Goal: Information Seeking & Learning: Learn about a topic

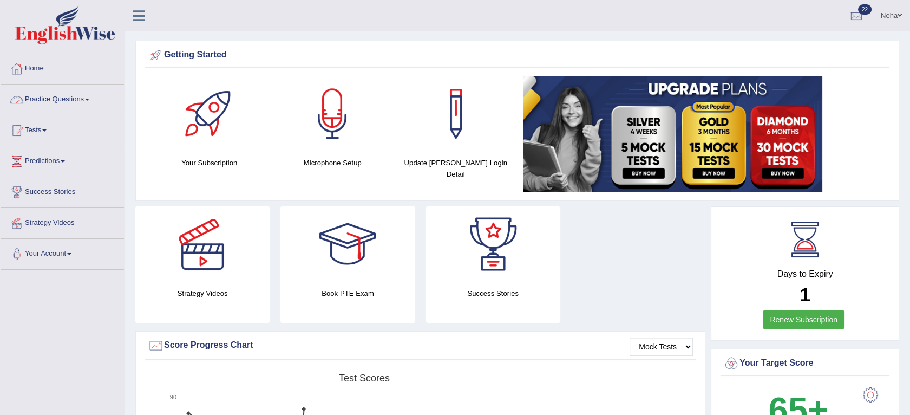
click at [43, 96] on link "Practice Questions" at bounding box center [62, 97] width 123 height 27
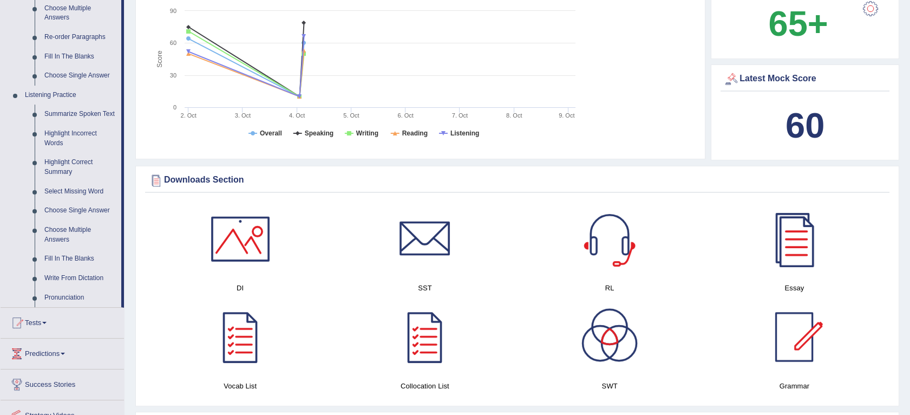
scroll to position [423, 0]
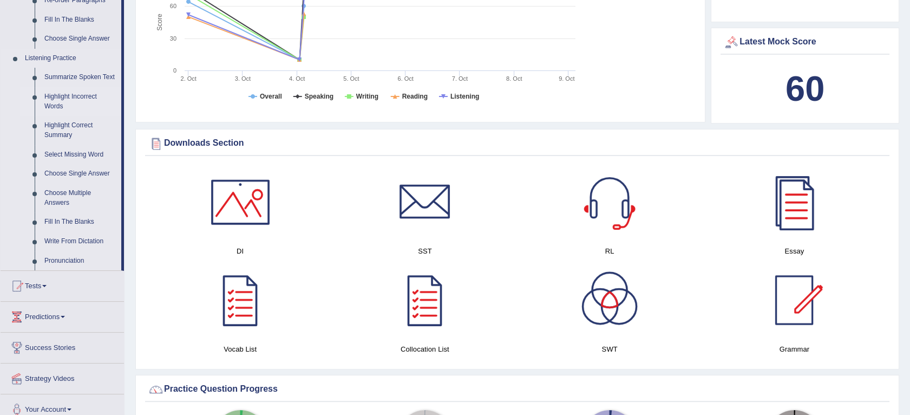
click at [68, 92] on link "Highlight Incorrect Words" at bounding box center [81, 101] width 82 height 29
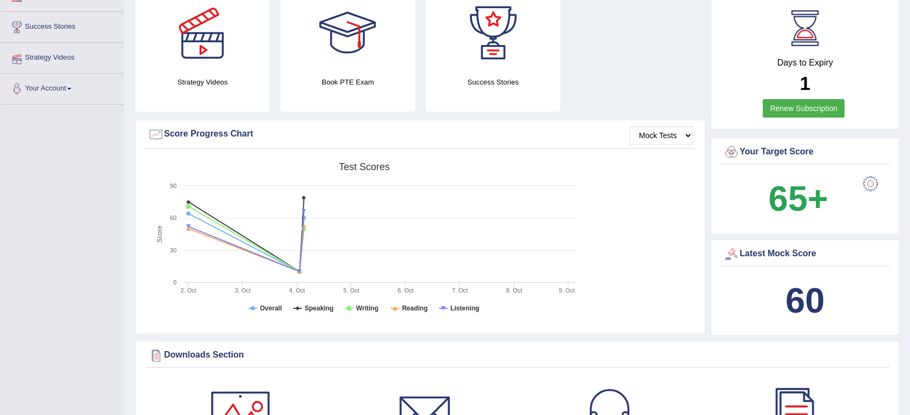
scroll to position [161, 0]
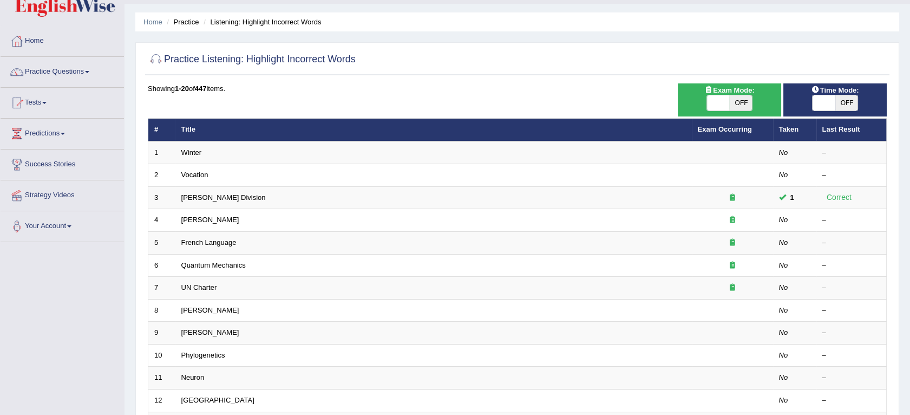
scroll to position [27, 0]
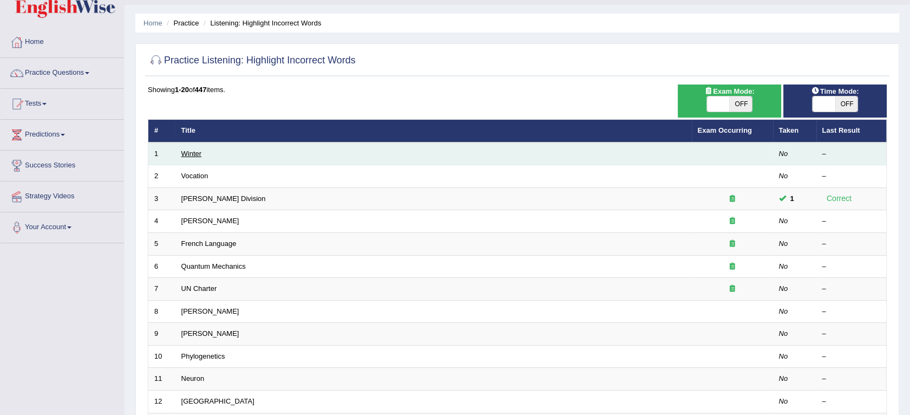
click at [193, 153] on link "Winter" at bounding box center [191, 153] width 21 height 8
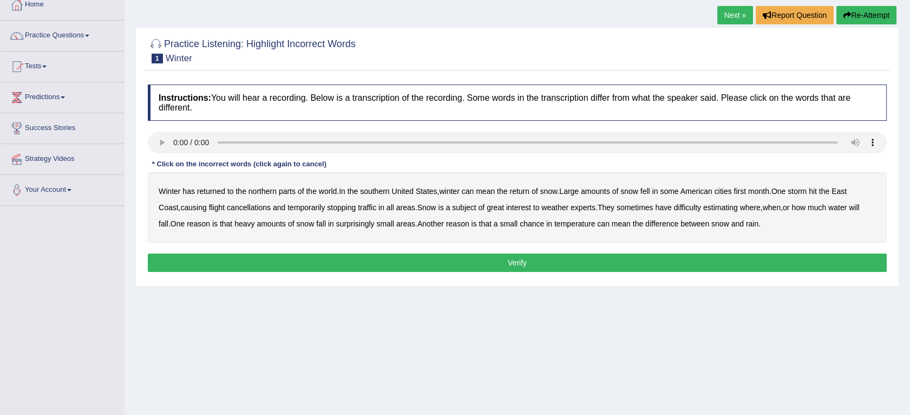
scroll to position [65, 0]
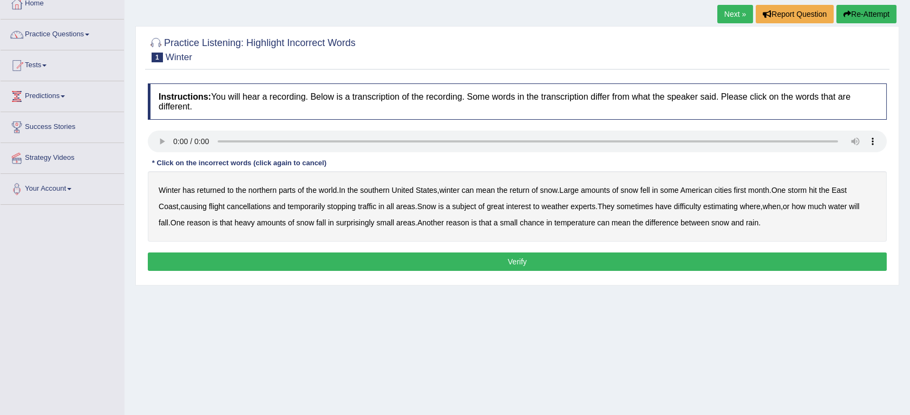
click at [387, 191] on b "southern" at bounding box center [374, 190] width 29 height 9
click at [747, 191] on b "first" at bounding box center [740, 190] width 12 height 9
click at [394, 205] on b "all" at bounding box center [391, 206] width 8 height 9
click at [845, 204] on b "water" at bounding box center [837, 206] width 18 height 9
click at [624, 264] on button "Verify" at bounding box center [517, 261] width 739 height 18
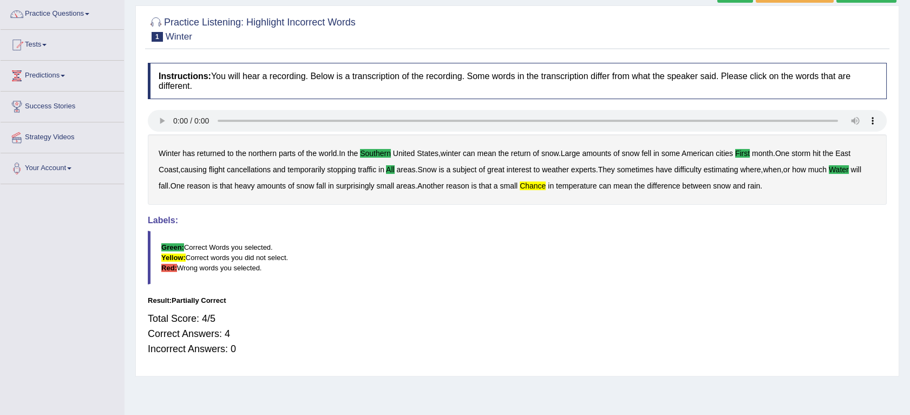
scroll to position [81, 0]
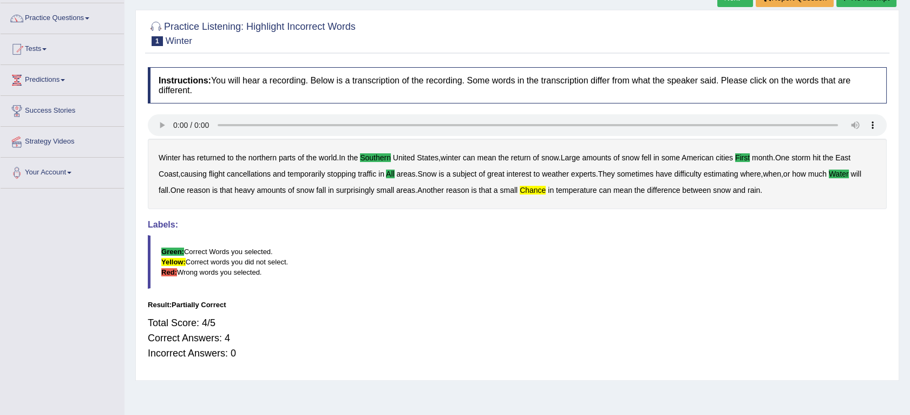
click at [544, 186] on b "chance" at bounding box center [533, 190] width 26 height 9
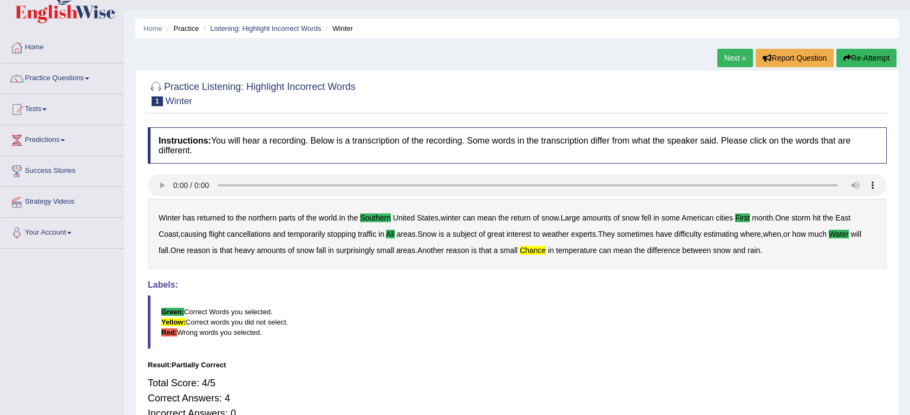
scroll to position [20, 0]
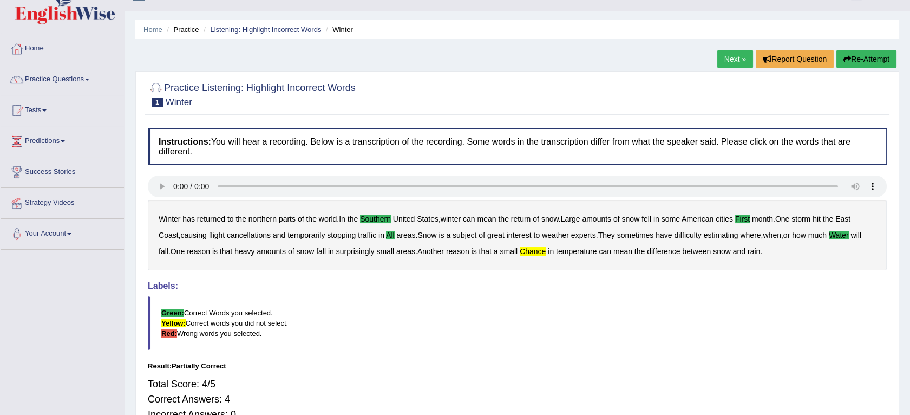
click at [740, 56] on link "Next »" at bounding box center [735, 59] width 36 height 18
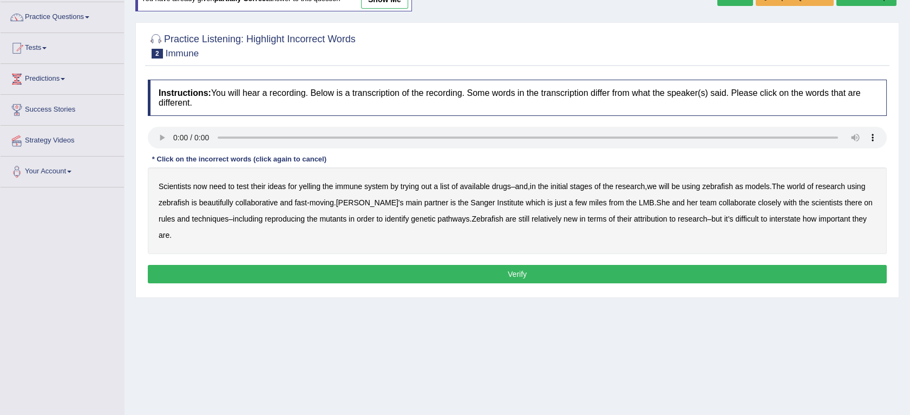
click at [165, 125] on div "Instructions: You will hear a recording. Below is a transcription of the record…" at bounding box center [517, 183] width 745 height 218
click at [307, 189] on b "yelling" at bounding box center [310, 186] width 22 height 9
click at [210, 205] on b "beautifully" at bounding box center [216, 202] width 34 height 9
click at [166, 219] on b "rules" at bounding box center [167, 218] width 16 height 9
click at [647, 219] on b "attribution" at bounding box center [650, 218] width 33 height 9
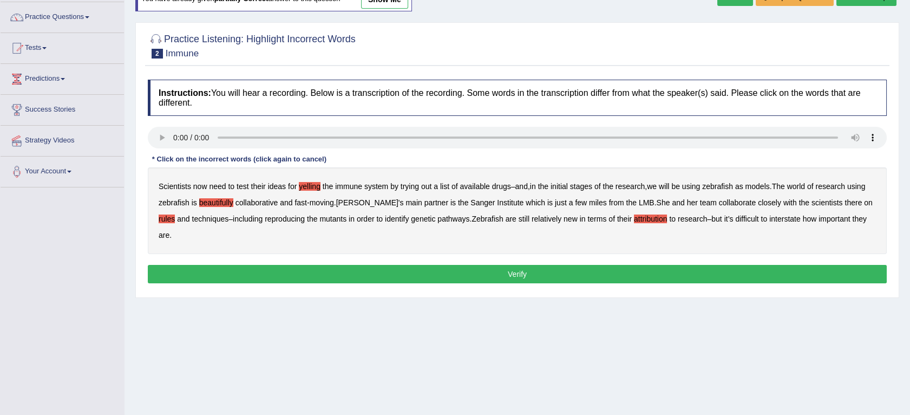
click at [801, 214] on b "interstate" at bounding box center [784, 218] width 31 height 9
click at [448, 270] on button "Verify" at bounding box center [517, 274] width 739 height 18
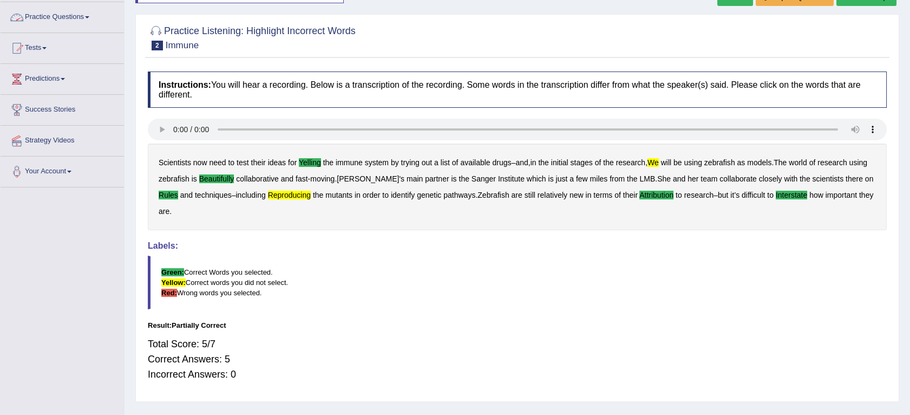
click at [85, 13] on link "Practice Questions" at bounding box center [62, 15] width 123 height 27
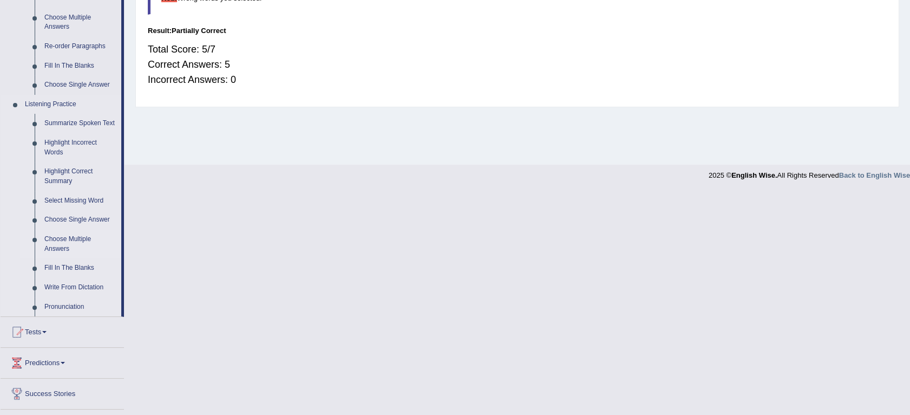
scroll to position [375, 0]
click at [68, 270] on link "Fill In The Blanks" at bounding box center [81, 269] width 82 height 19
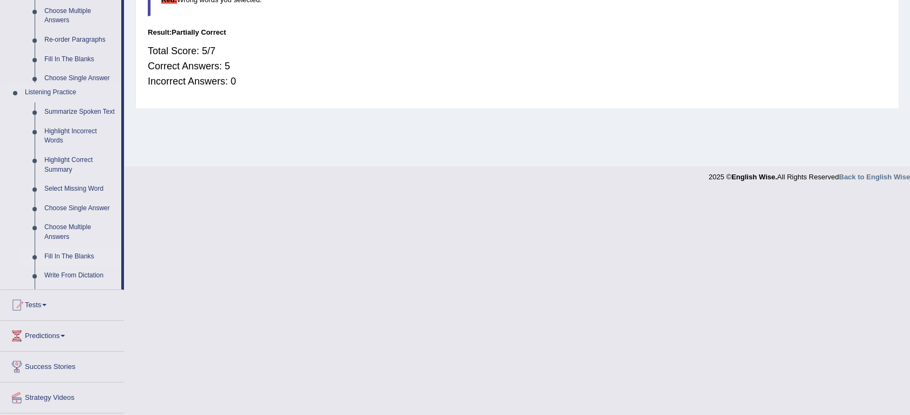
scroll to position [153, 0]
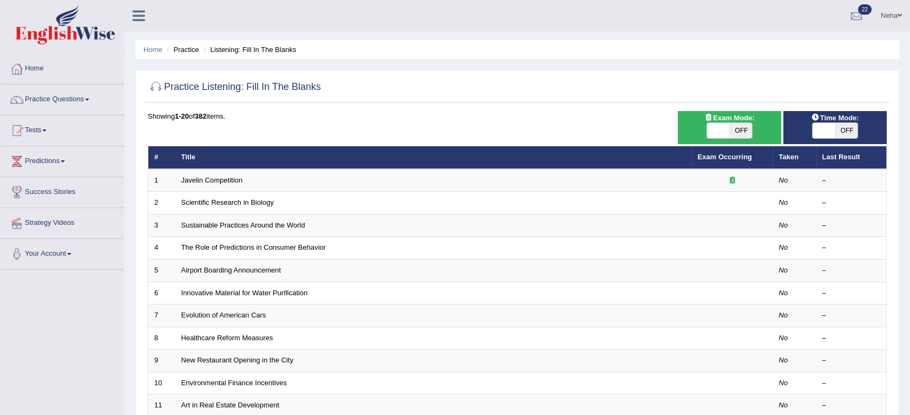
scroll to position [65, 0]
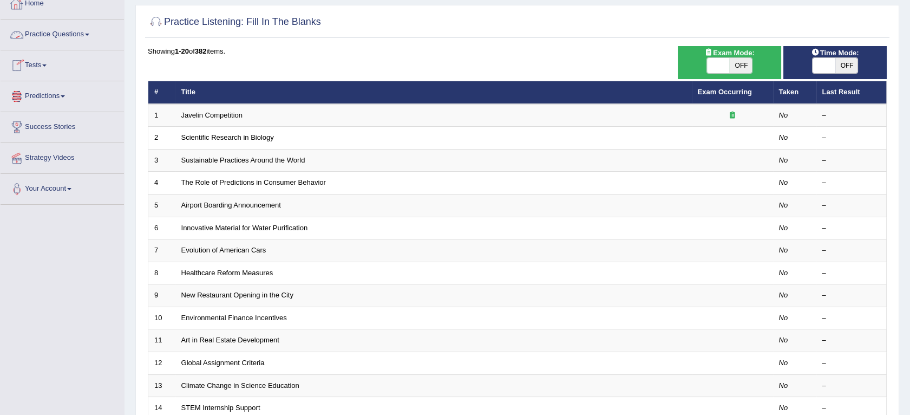
click at [66, 37] on link "Practice Questions" at bounding box center [62, 32] width 123 height 27
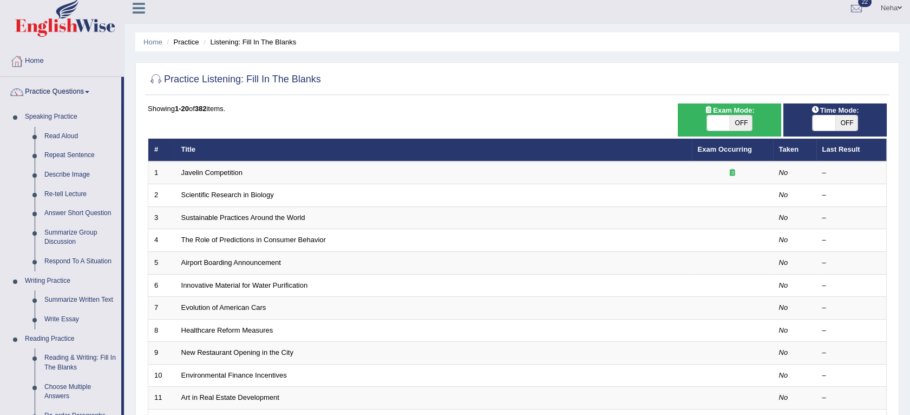
scroll to position [7, 0]
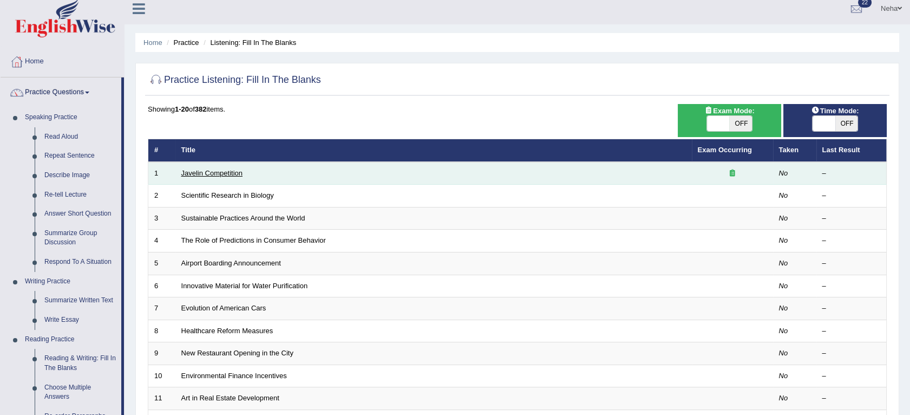
click at [223, 172] on link "Javelin Competition" at bounding box center [211, 173] width 61 height 8
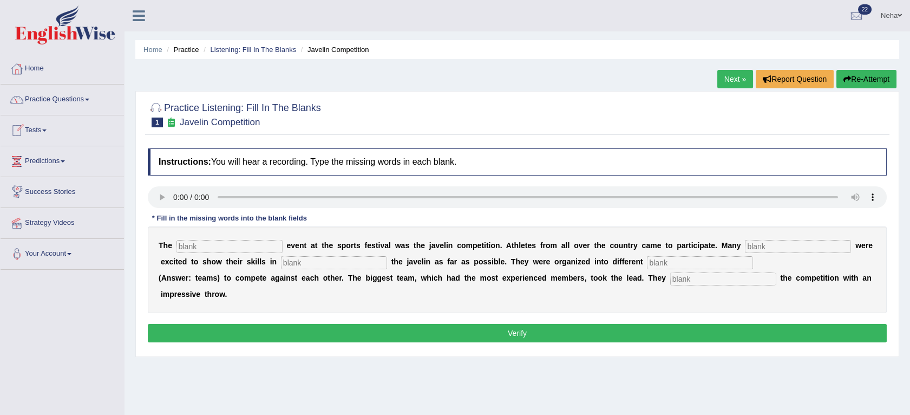
click at [217, 248] on input "text" at bounding box center [230, 246] width 106 height 13
type input "biggest"
click at [754, 248] on input "text" at bounding box center [798, 246] width 106 height 13
type input "people"
click at [309, 258] on input "text" at bounding box center [334, 262] width 106 height 13
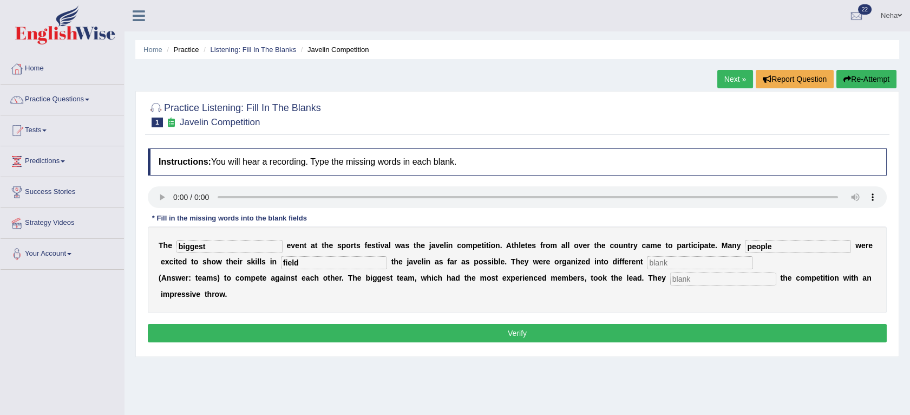
type input "field"
click at [647, 257] on input "text" at bounding box center [700, 262] width 106 height 13
type input "teams"
click at [670, 276] on input "text" at bounding box center [723, 278] width 106 height 13
type input "started"
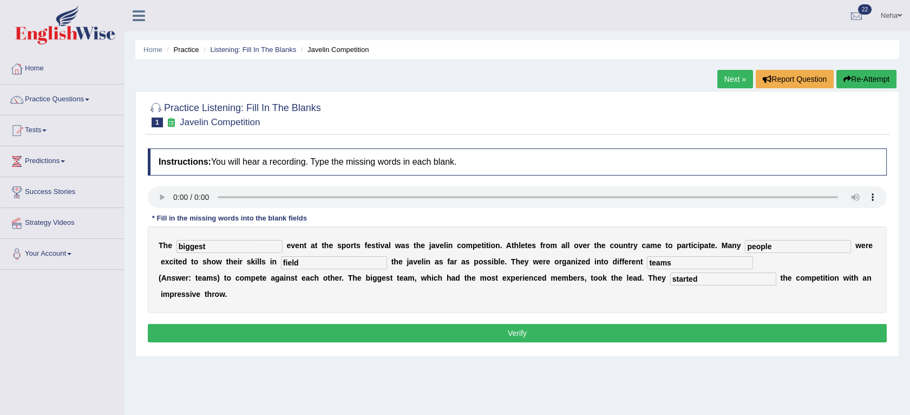
click at [610, 336] on button "Verify" at bounding box center [517, 333] width 739 height 18
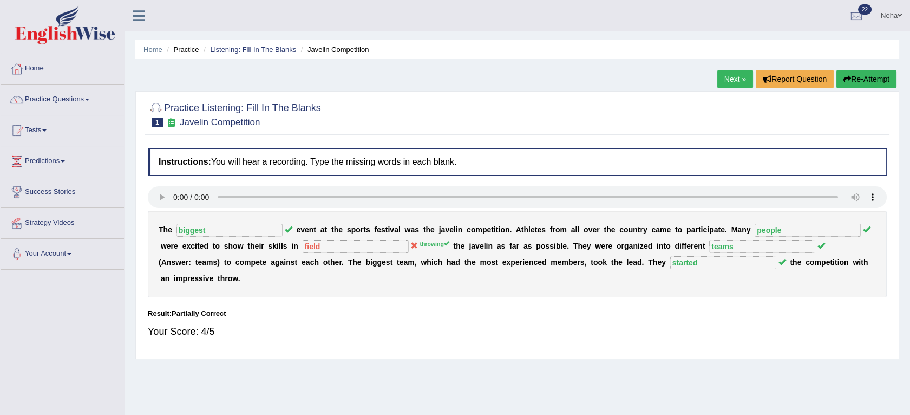
click at [737, 74] on link "Next »" at bounding box center [735, 79] width 36 height 18
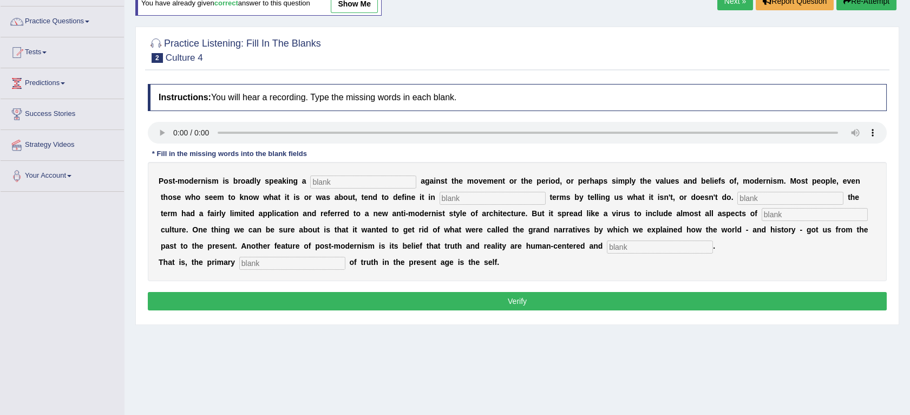
click at [332, 182] on input "text" at bounding box center [363, 181] width 106 height 13
type input "reaction"
click at [440, 194] on input "text" at bounding box center [493, 198] width 106 height 13
type input "neg"
click at [738, 198] on input "text" at bounding box center [791, 198] width 106 height 13
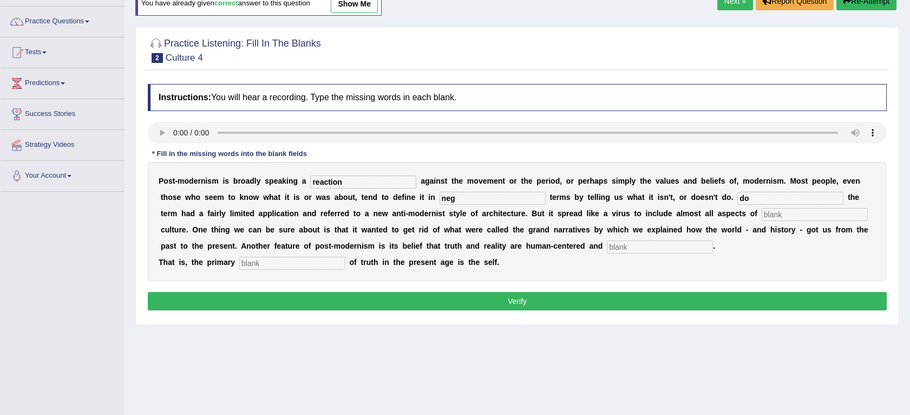
type input "d"
type input "initially"
click at [762, 210] on input "text" at bounding box center [815, 214] width 106 height 13
click at [762, 214] on input "text" at bounding box center [815, 214] width 106 height 13
type input "contemparary"
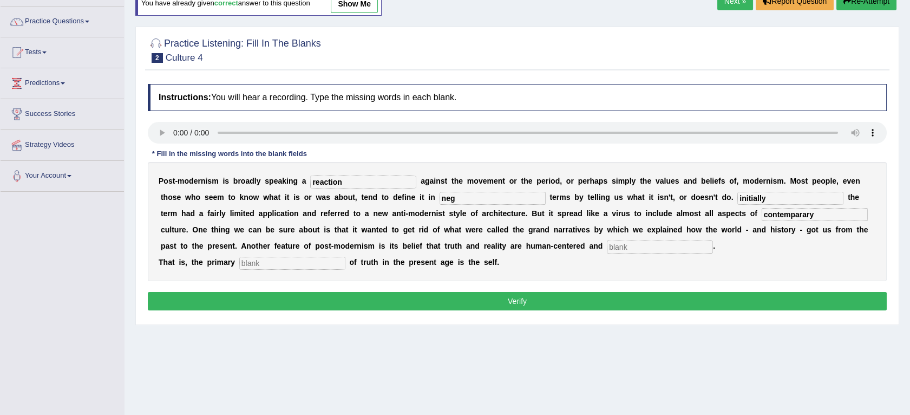
click at [607, 248] on input "text" at bounding box center [660, 246] width 106 height 13
type input "internal"
click at [266, 259] on input "text" at bounding box center [292, 263] width 106 height 13
type input "source"
click at [607, 245] on input "internal" at bounding box center [660, 246] width 106 height 13
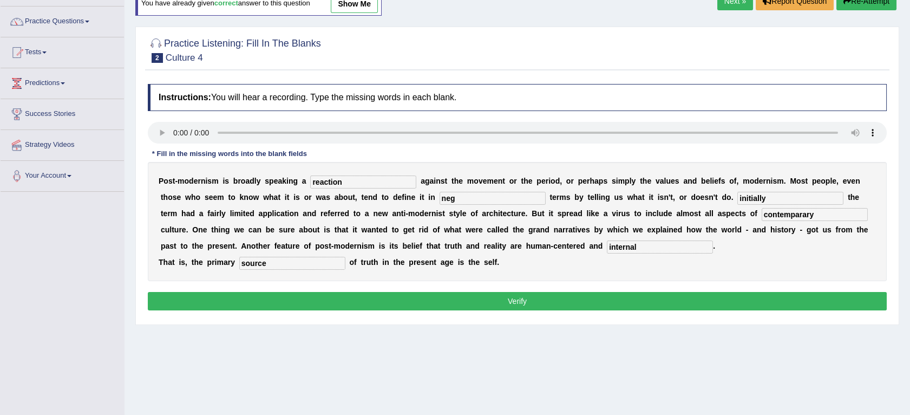
click at [440, 197] on input "neg" at bounding box center [493, 198] width 106 height 13
type input "negative"
click at [762, 216] on input "contemparary" at bounding box center [815, 214] width 106 height 13
type input "contemporary"
click at [738, 197] on input "initially" at bounding box center [791, 198] width 106 height 13
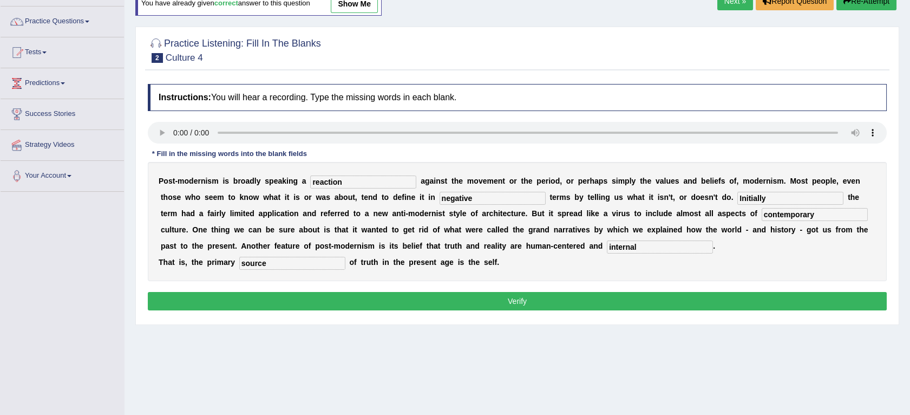
type input "Initially"
click at [550, 301] on button "Verify" at bounding box center [517, 301] width 739 height 18
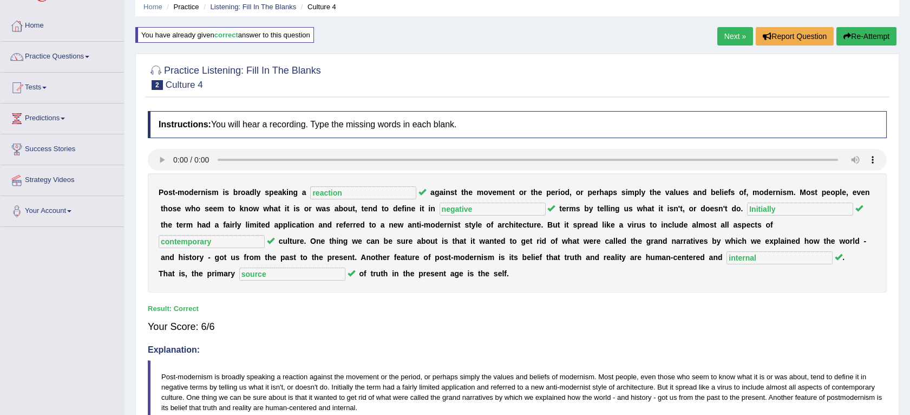
scroll to position [42, 0]
click at [734, 34] on link "Next »" at bounding box center [735, 37] width 36 height 18
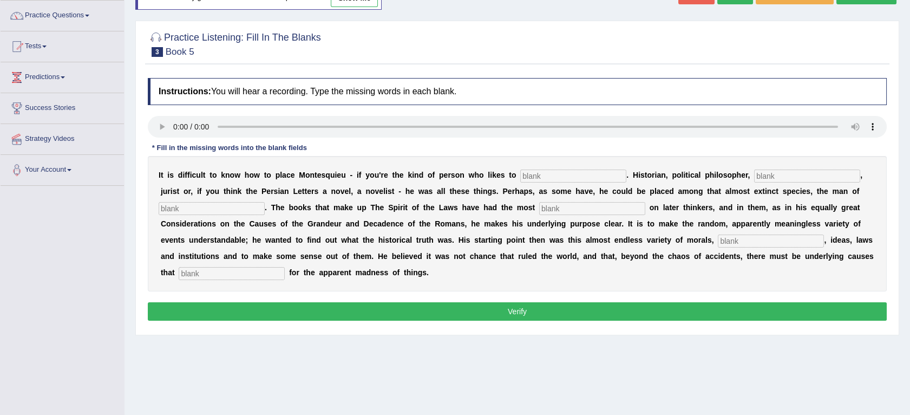
click at [520, 171] on input "text" at bounding box center [573, 175] width 106 height 13
type input "cato"
click at [754, 173] on input "text" at bounding box center [807, 175] width 106 height 13
type input "c"
type input "sociologist"
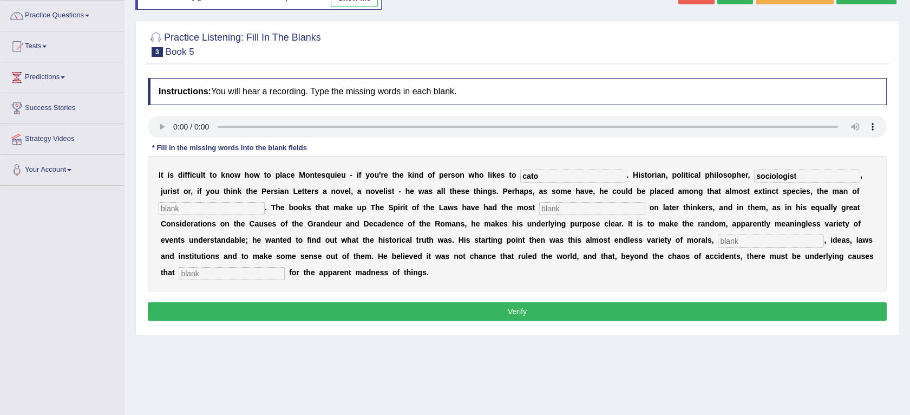
click at [265, 202] on input "text" at bounding box center [212, 208] width 106 height 13
type input "lettersd"
click at [539, 205] on input "text" at bounding box center [592, 208] width 106 height 13
type input "influence"
click at [718, 240] on input "text" at bounding box center [771, 240] width 106 height 13
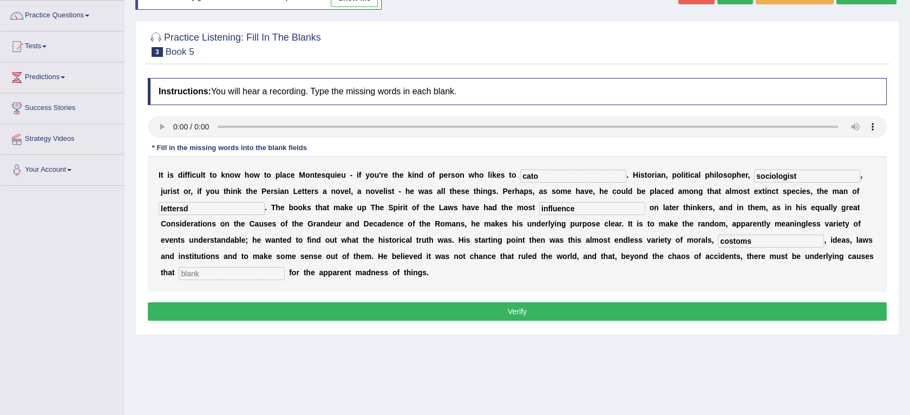
type input "costoms"
click at [285, 267] on input "text" at bounding box center [232, 273] width 106 height 13
type input "account"
click at [527, 177] on input "cato" at bounding box center [573, 175] width 106 height 13
type input "catagorize"
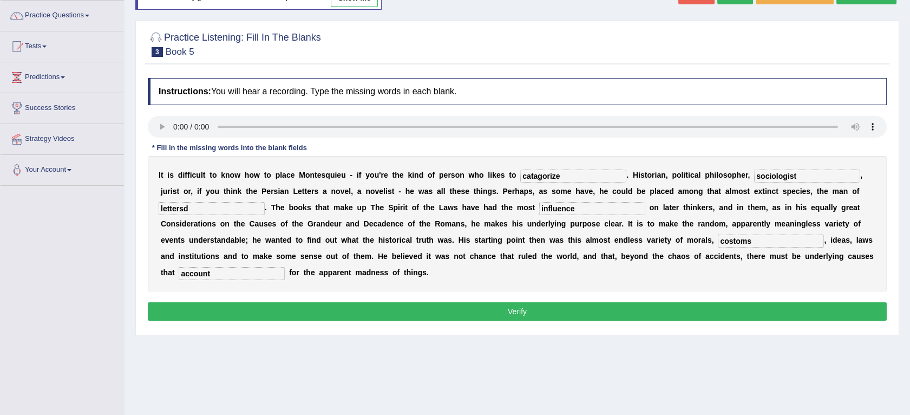
click at [265, 202] on input "lettersd" at bounding box center [212, 208] width 106 height 13
type input "letters"
click at [718, 243] on input "costoms" at bounding box center [771, 240] width 106 height 13
type input "customs"
click at [497, 302] on button "Verify" at bounding box center [517, 311] width 739 height 18
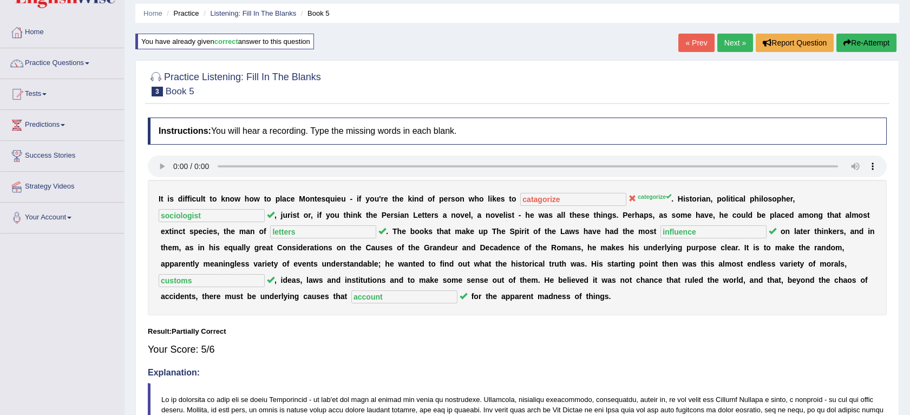
scroll to position [33, 0]
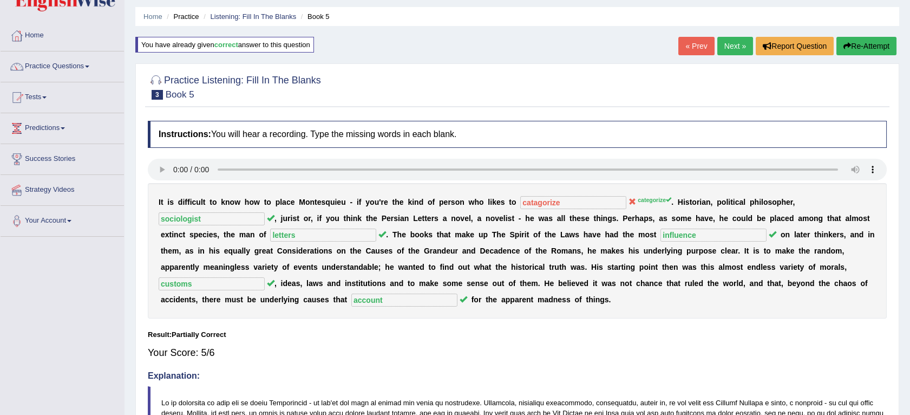
click at [731, 47] on link "Next »" at bounding box center [735, 46] width 36 height 18
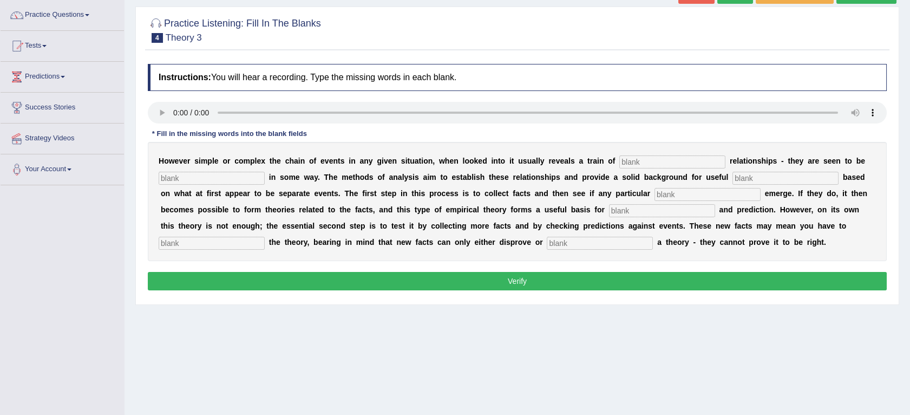
click at [625, 167] on input "text" at bounding box center [672, 161] width 106 height 13
type input "causal"
click at [235, 179] on input "text" at bounding box center [212, 178] width 106 height 13
type input "linked"
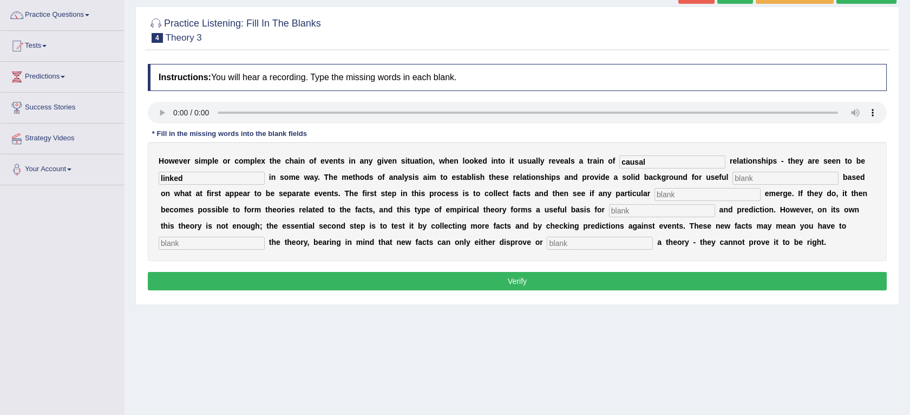
click at [733, 177] on input "text" at bounding box center [786, 178] width 106 height 13
type input "geberilagions"
click at [655, 188] on input "text" at bounding box center [708, 194] width 106 height 13
type input "patterns"
click at [609, 212] on input "text" at bounding box center [662, 210] width 106 height 13
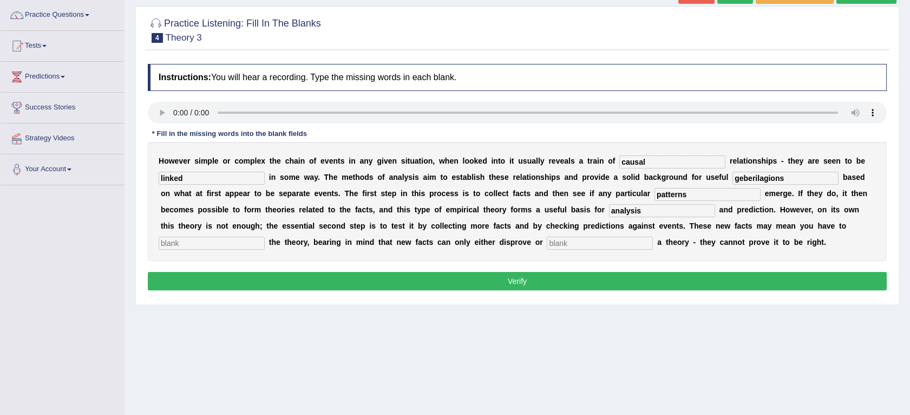
type input "analysis"
click at [265, 237] on input "text" at bounding box center [212, 243] width 106 height 13
type input "motdifiesd"
click at [547, 241] on input "text" at bounding box center [600, 243] width 106 height 13
type input "support"
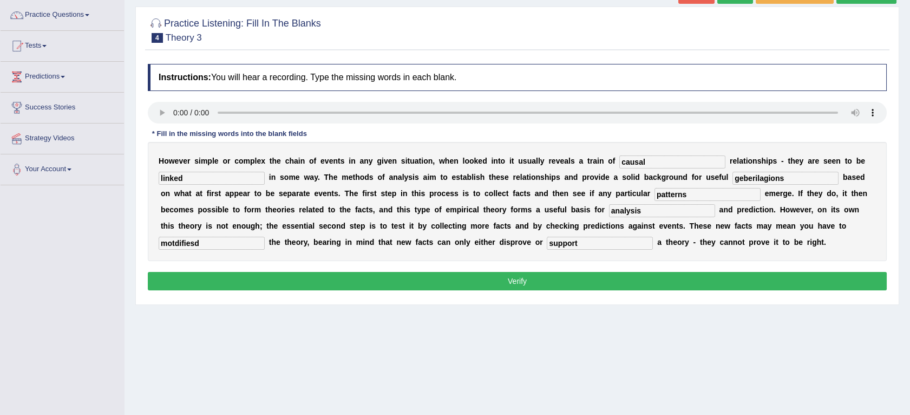
click at [265, 237] on input "motdifiesd" at bounding box center [212, 243] width 106 height 13
type input "modify"
click at [626, 160] on input "causal" at bounding box center [672, 161] width 106 height 13
click at [755, 182] on input "geberilagions" at bounding box center [786, 178] width 106 height 13
type input "g"
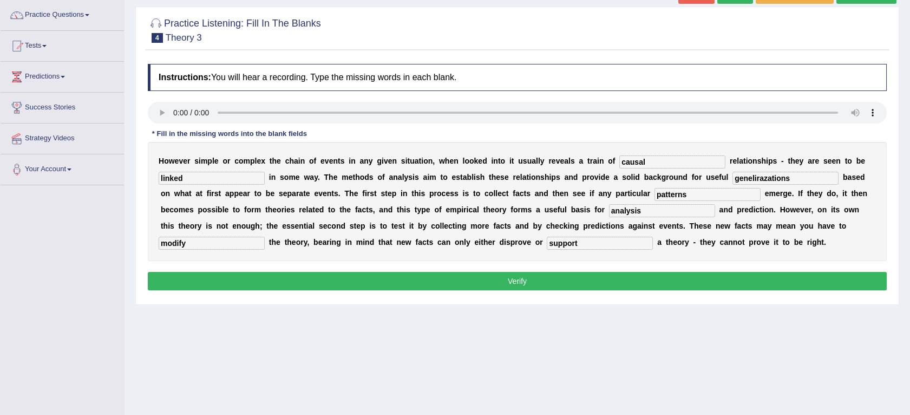
click at [733, 179] on input "genelirazations" at bounding box center [786, 178] width 106 height 13
click at [721, 257] on div "H o w e v e r s i m p l e o r c o m p l e x t h e c h a i n o f e v e n t s i n…" at bounding box center [517, 201] width 739 height 119
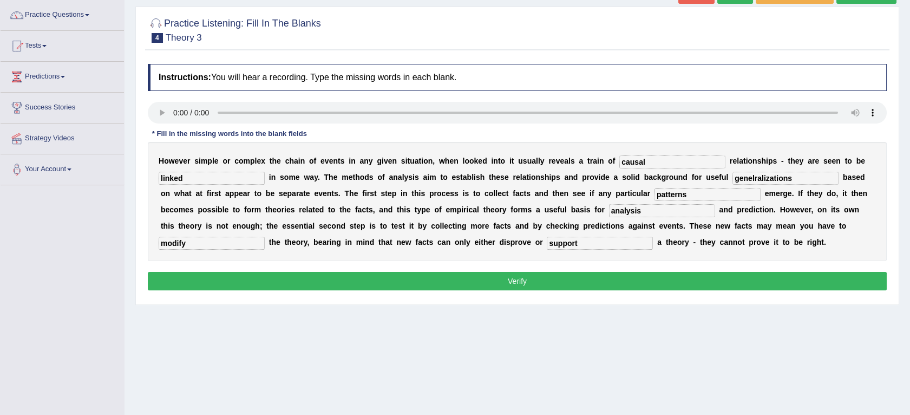
click at [733, 178] on input "genelralizations" at bounding box center [786, 178] width 106 height 13
type input "generalizations"
click at [630, 165] on input "causal" at bounding box center [672, 161] width 106 height 13
click at [624, 274] on button "Verify" at bounding box center [517, 281] width 739 height 18
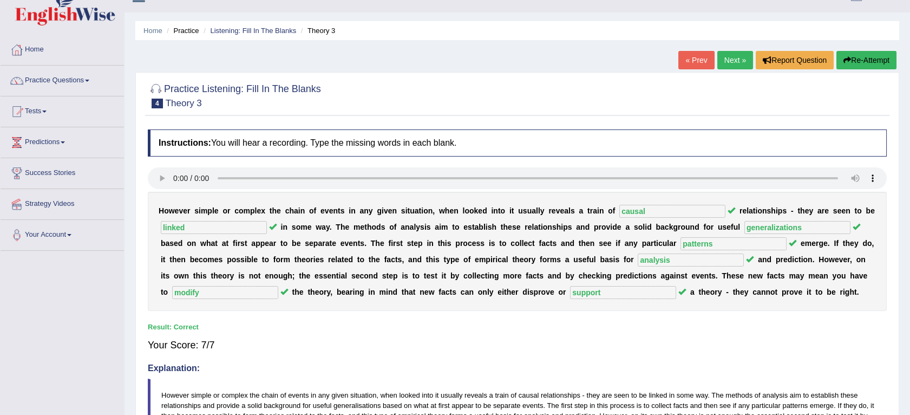
scroll to position [18, 0]
click at [45, 73] on link "Practice Questions" at bounding box center [62, 80] width 123 height 27
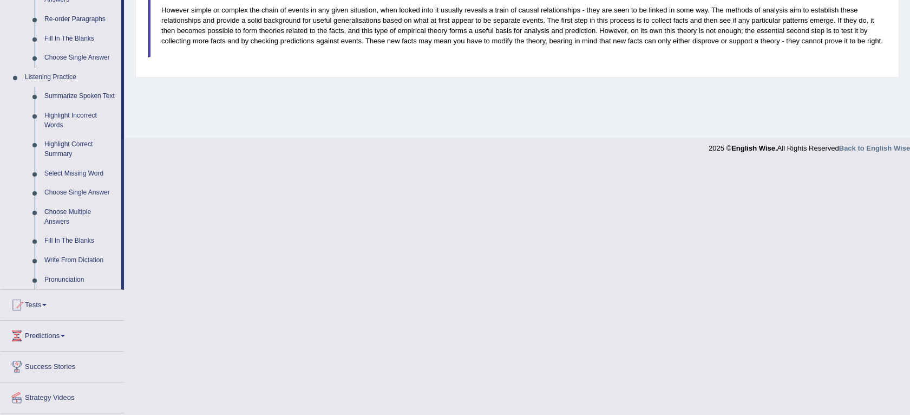
scroll to position [412, 0]
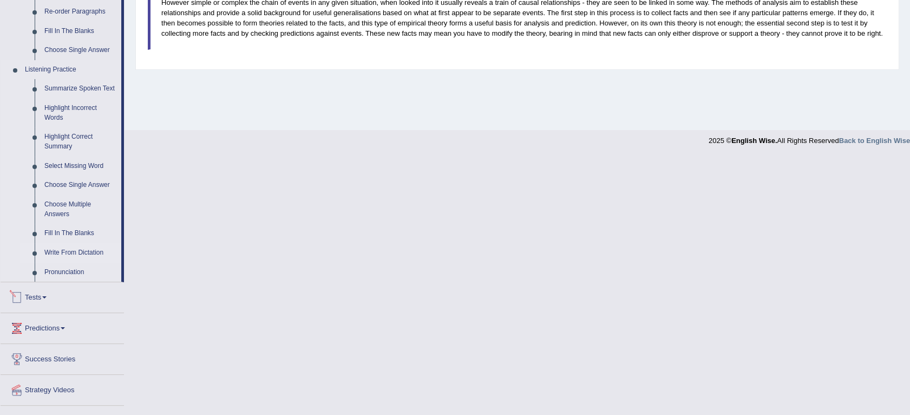
click at [89, 252] on link "Write From Dictation" at bounding box center [81, 252] width 82 height 19
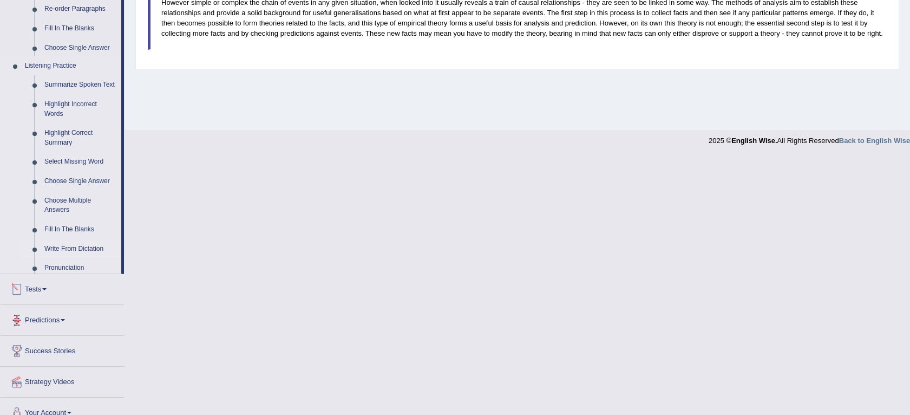
scroll to position [153, 0]
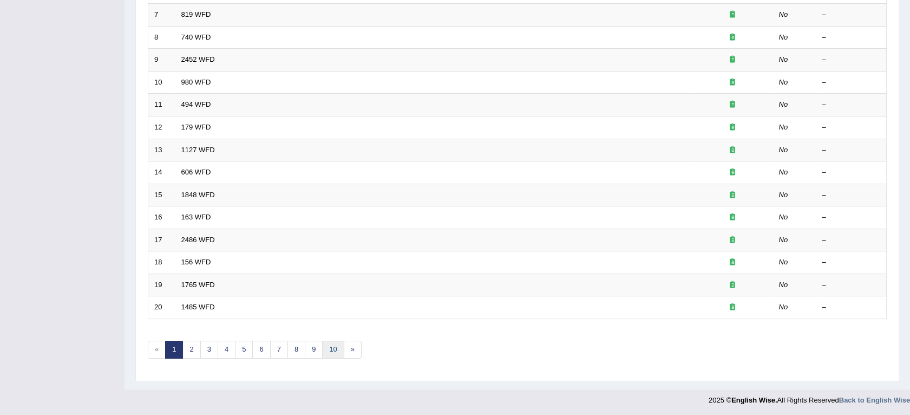
click at [332, 347] on link "10" at bounding box center [333, 350] width 22 height 18
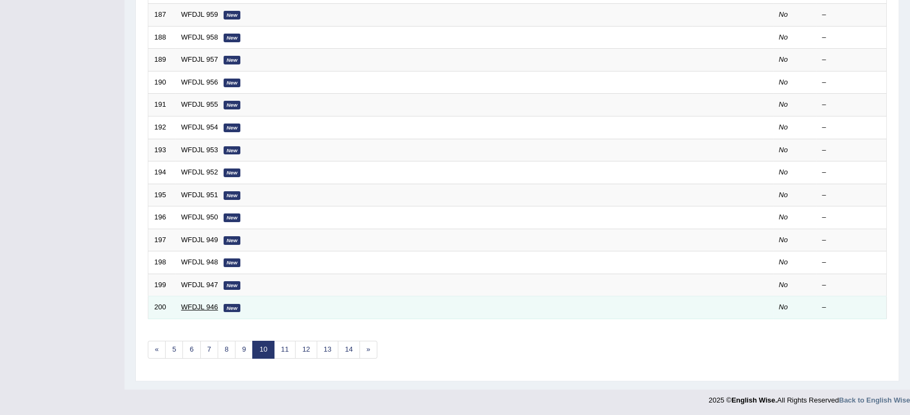
click at [197, 309] on link "WFDJL 946" at bounding box center [199, 307] width 37 height 8
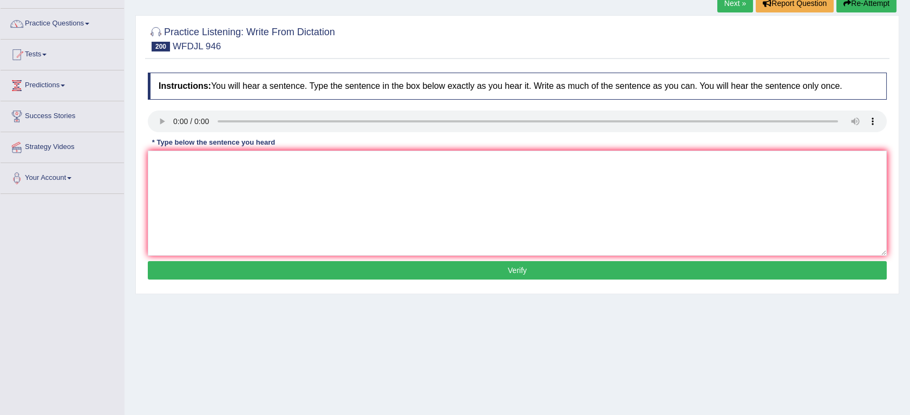
scroll to position [76, 0]
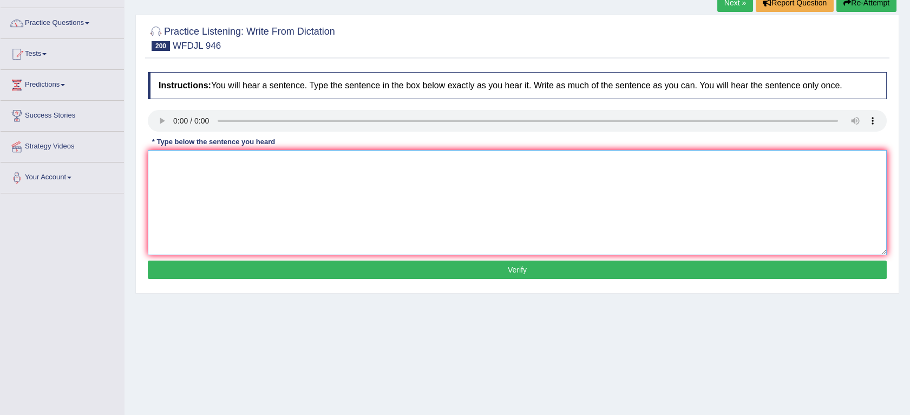
click at [430, 213] on textarea at bounding box center [517, 202] width 739 height 105
click at [205, 166] on textarea at bounding box center [517, 202] width 739 height 105
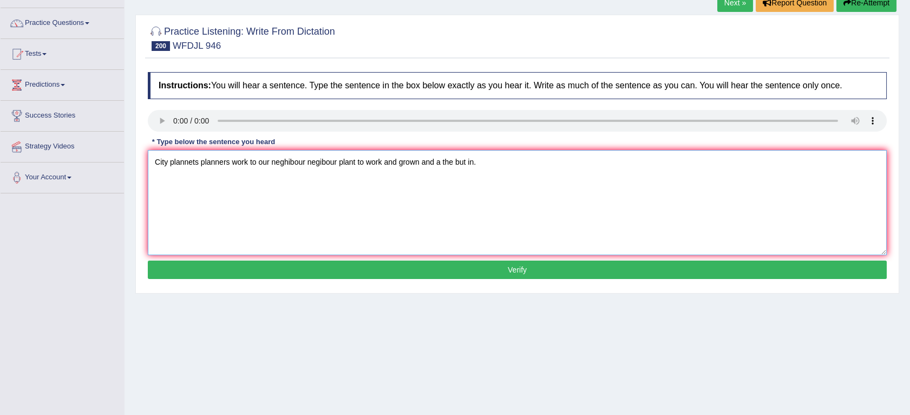
type textarea "City plannets planners work to our neghibour negibour plant to work and grown a…"
click at [229, 274] on button "Verify" at bounding box center [517, 269] width 739 height 18
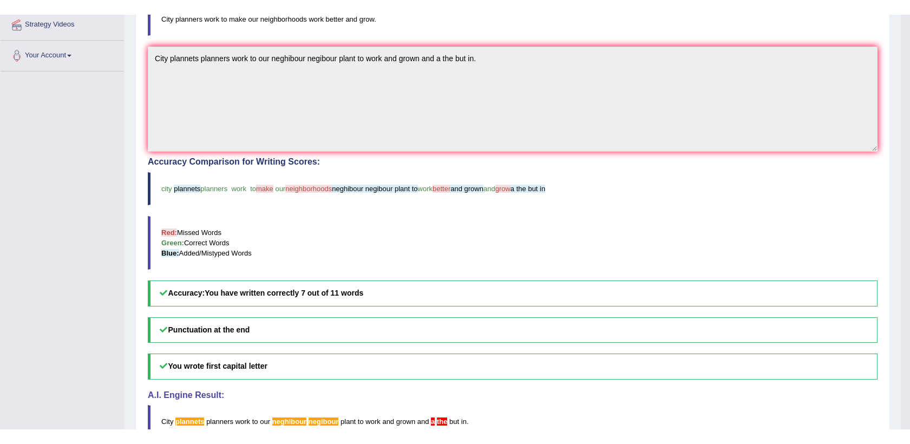
scroll to position [213, 0]
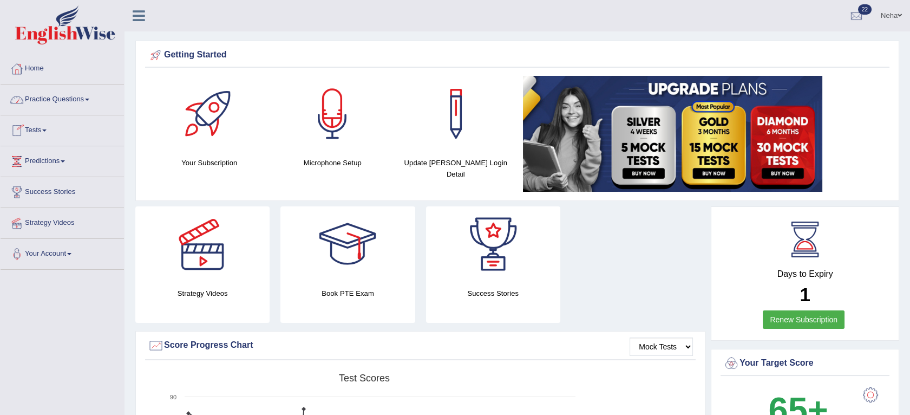
click at [69, 94] on link "Practice Questions" at bounding box center [62, 97] width 123 height 27
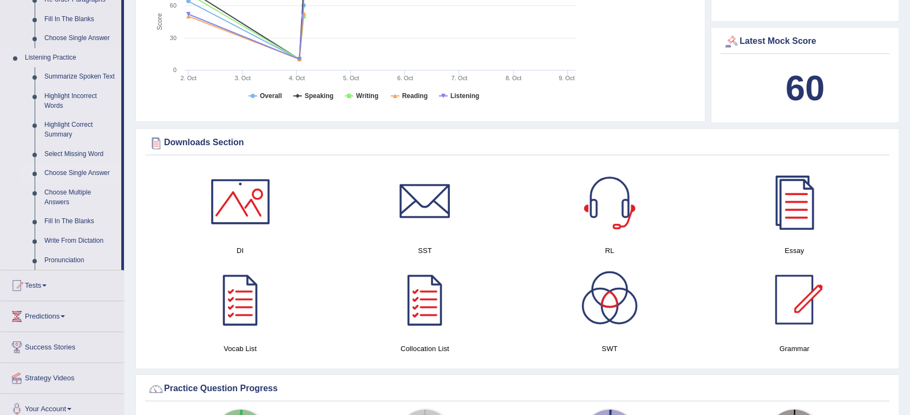
scroll to position [424, 0]
click at [90, 236] on link "Write From Dictation" at bounding box center [81, 240] width 82 height 19
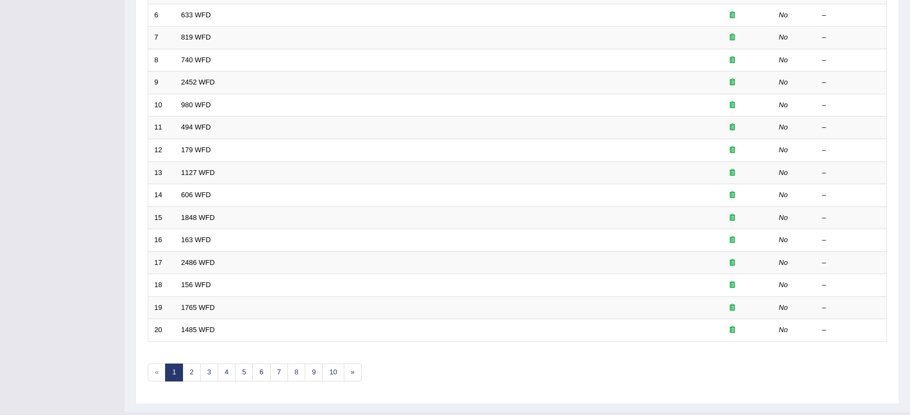
scroll to position [301, 0]
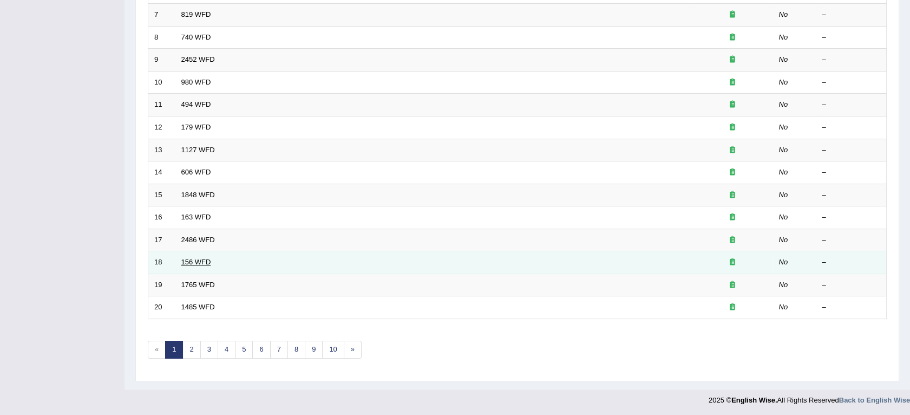
click at [199, 261] on link "156 WFD" at bounding box center [196, 262] width 30 height 8
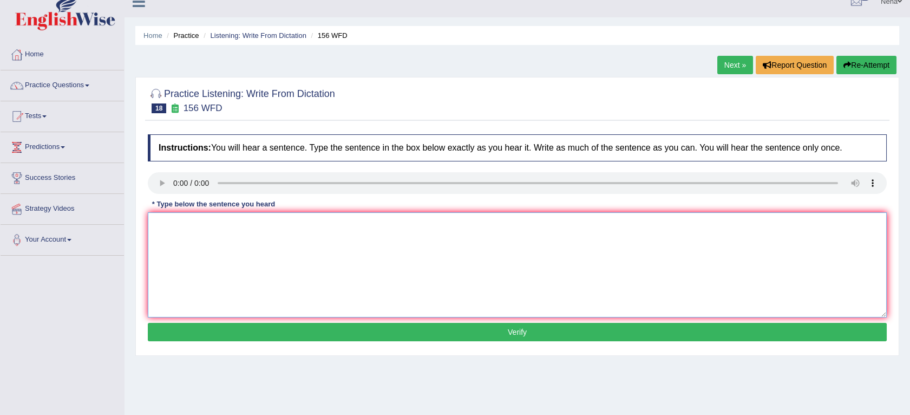
click at [362, 247] on textarea at bounding box center [517, 264] width 739 height 105
click at [221, 246] on div "Instructions: You will hear a sentence. Type the sentence in the box below exac…" at bounding box center [517, 239] width 745 height 221
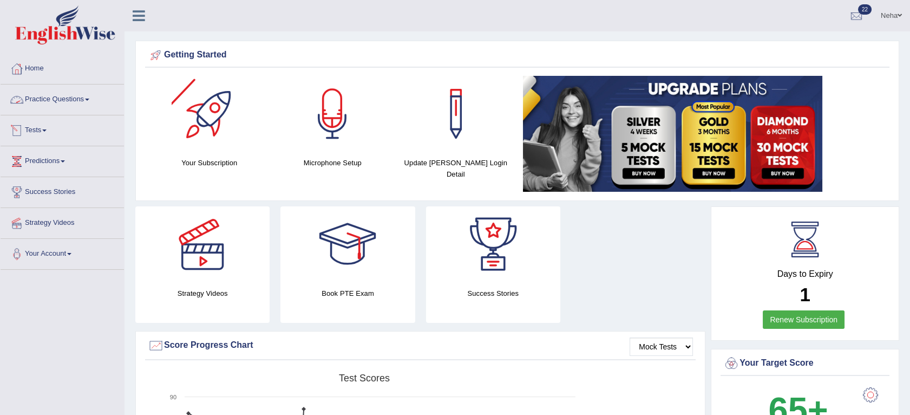
click at [60, 104] on link "Practice Questions" at bounding box center [62, 97] width 123 height 27
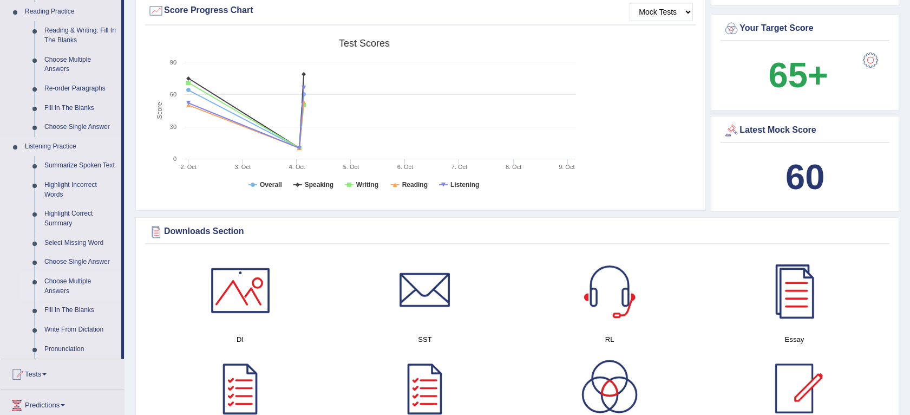
scroll to position [334, 0]
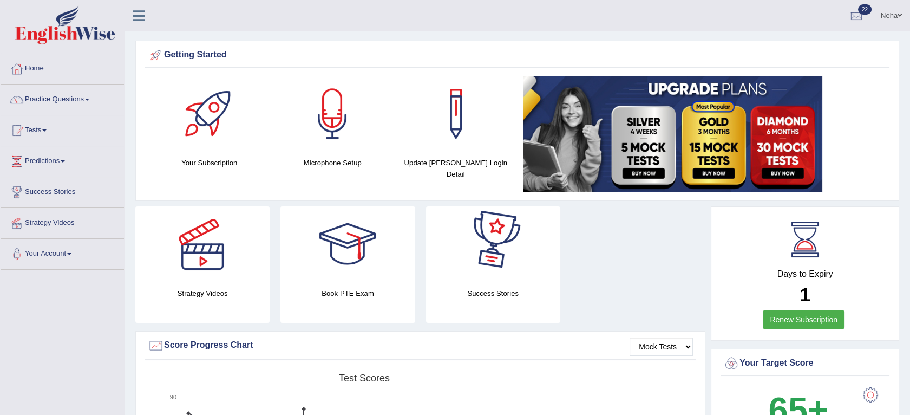
click at [497, 228] on div at bounding box center [493, 244] width 76 height 76
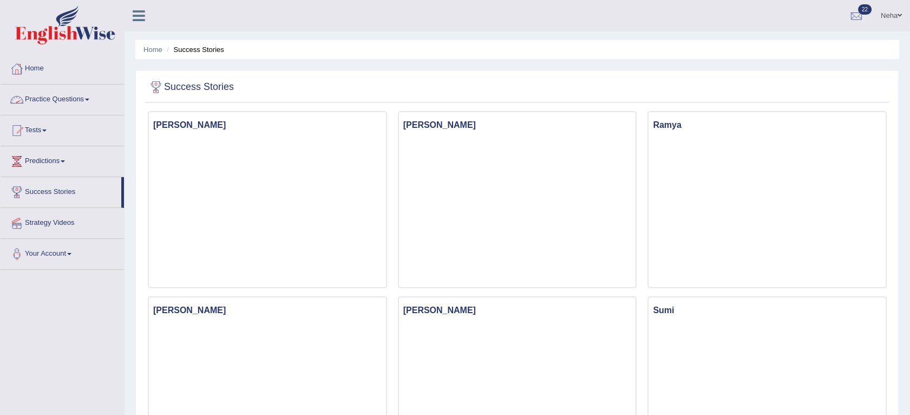
click at [55, 96] on link "Practice Questions" at bounding box center [62, 97] width 123 height 27
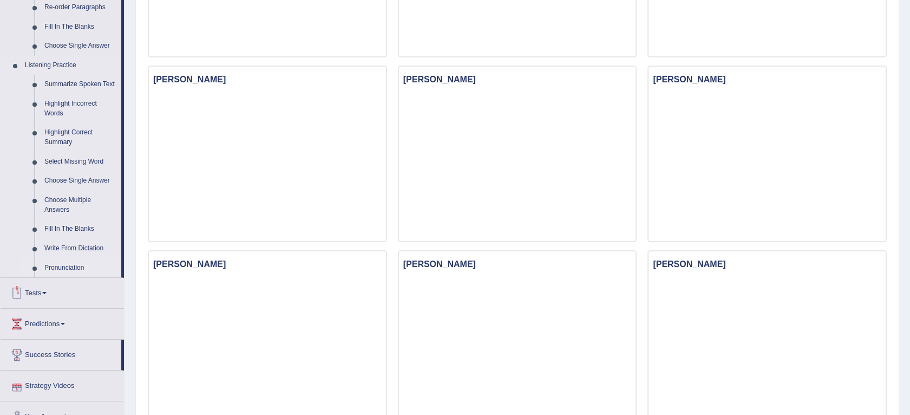
scroll to position [416, 0]
click at [69, 249] on link "Write From Dictation" at bounding box center [81, 248] width 82 height 19
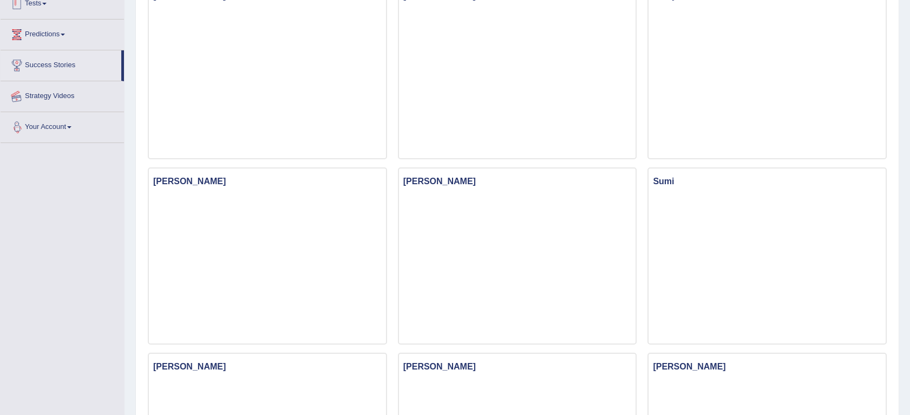
scroll to position [156, 0]
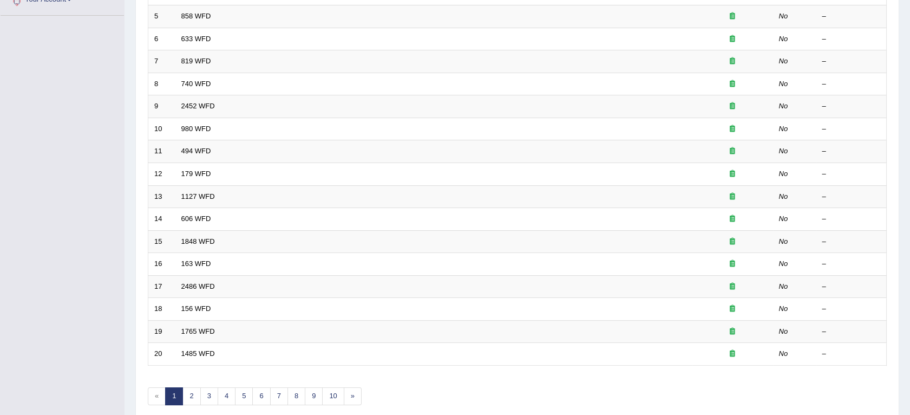
scroll to position [301, 0]
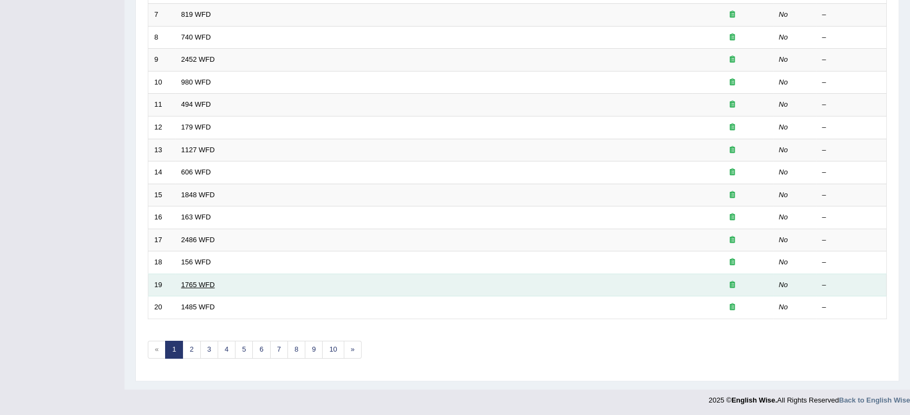
click at [195, 280] on link "1765 WFD" at bounding box center [198, 284] width 34 height 8
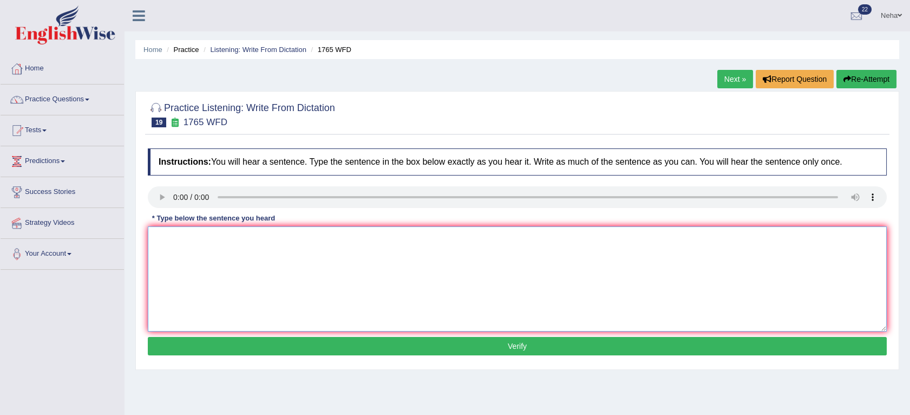
click at [286, 269] on textarea at bounding box center [517, 278] width 739 height 105
click at [185, 252] on textarea at bounding box center [517, 278] width 739 height 105
click at [277, 245] on textarea "Application form must be submitted [DATE] in advance advanced" at bounding box center [517, 278] width 739 height 105
click at [481, 252] on textarea "Application form must be submitted submitt [DATE] in advance advanced" at bounding box center [517, 278] width 739 height 105
click at [303, 240] on textarea "Application form must be submitted submitt [DATE] in advance advanced at" at bounding box center [517, 278] width 739 height 105
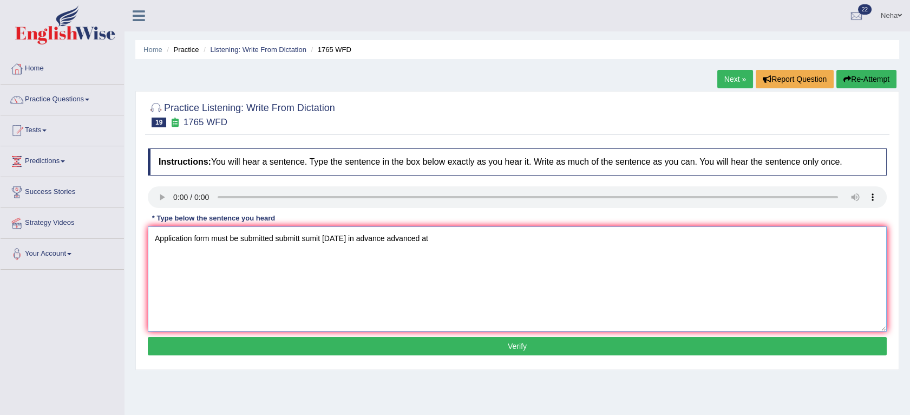
click at [212, 238] on textarea "Application form must be submitted submitt sumit [DATE] in advance advanced at" at bounding box center [517, 278] width 739 height 105
click at [484, 237] on textarea "Application form formsmust be submitted submitt sumit in two months in advance …" at bounding box center [517, 278] width 739 height 105
type textarea "Application form formsmust be submitted submitt sumit in two months in advance …"
click at [441, 343] on button "Verify" at bounding box center [517, 346] width 739 height 18
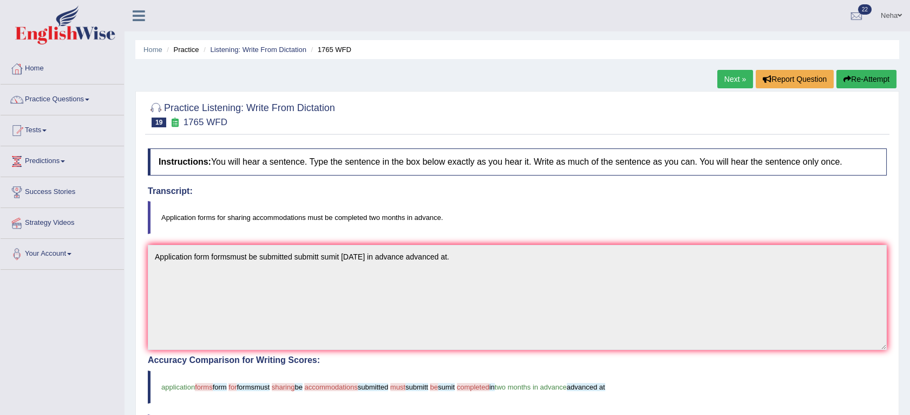
click at [734, 74] on link "Next »" at bounding box center [735, 79] width 36 height 18
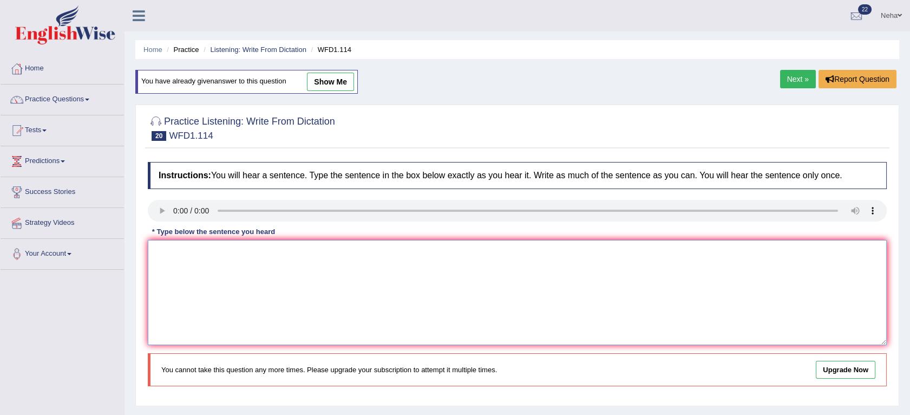
click at [230, 289] on textarea at bounding box center [517, 292] width 739 height 105
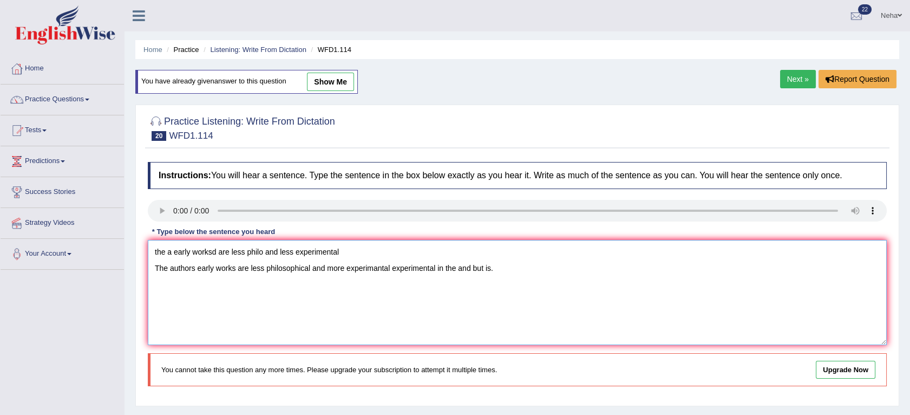
click at [152, 267] on textarea "the a early worksd are less philo and less experimental The authors early works…" at bounding box center [517, 292] width 739 height 105
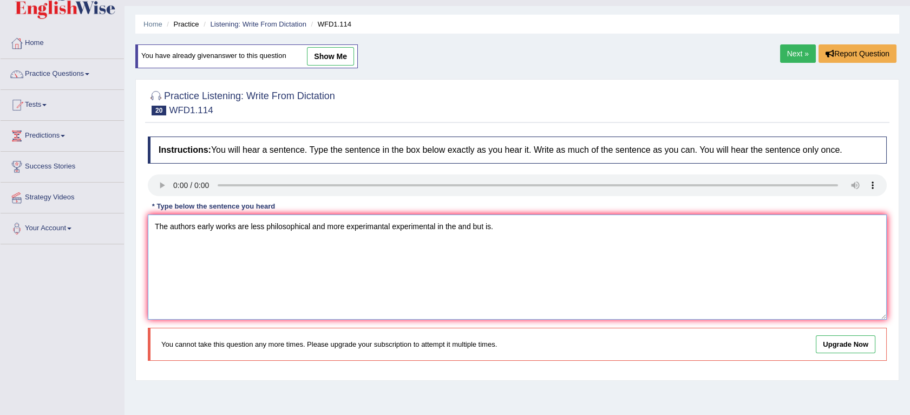
scroll to position [24, 0]
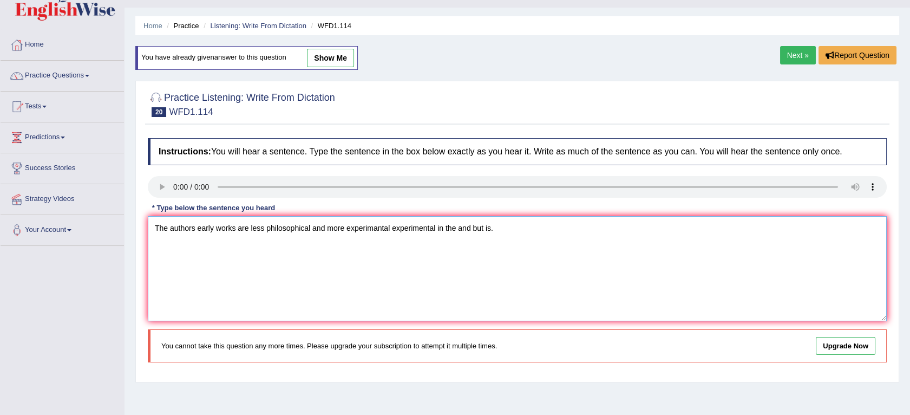
type textarea "The authors early works are less philosophical and more experimantal experiment…"
click at [802, 55] on link "Next »" at bounding box center [798, 55] width 36 height 18
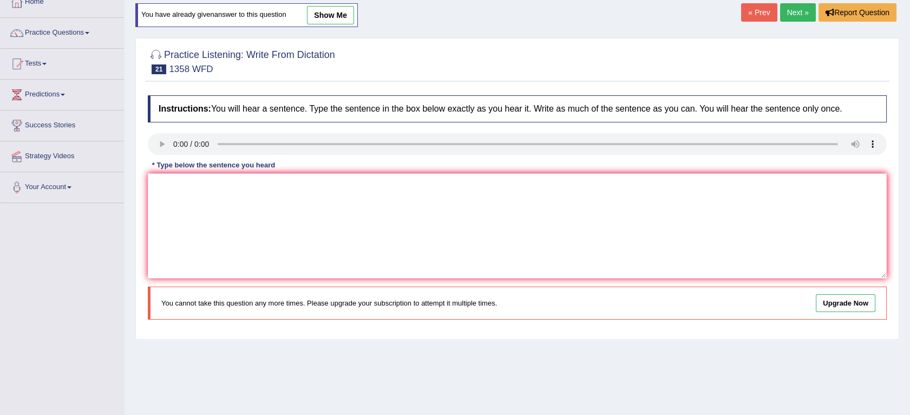
scroll to position [64, 0]
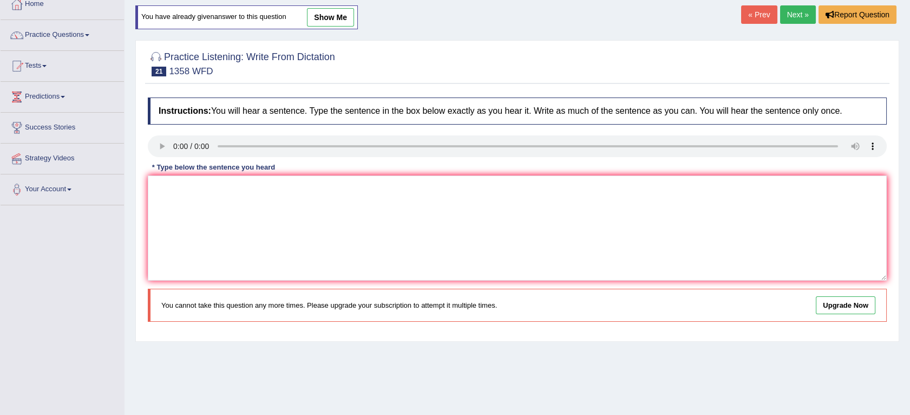
click at [794, 17] on link "Next »" at bounding box center [798, 14] width 36 height 18
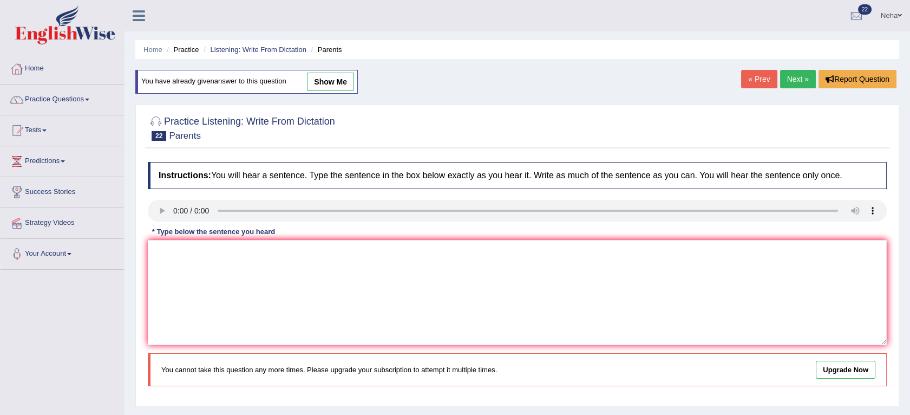
click at [797, 79] on link "Next »" at bounding box center [798, 79] width 36 height 18
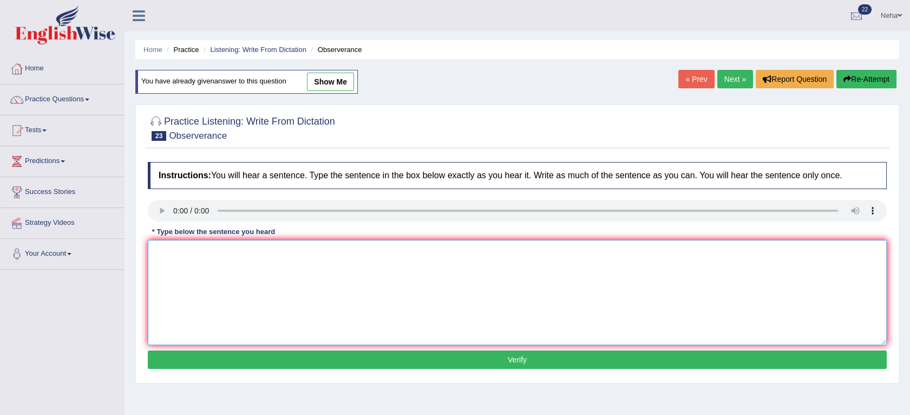
click at [235, 267] on textarea at bounding box center [517, 292] width 739 height 105
click at [203, 266] on textarea at bounding box center [517, 292] width 739 height 105
click at [160, 250] on textarea "observers waited nerviously and dated to their breath" at bounding box center [517, 292] width 739 height 105
click at [348, 256] on textarea "Observers waited nerviously and dated to their breath" at bounding box center [517, 292] width 739 height 105
click at [251, 253] on textarea "Observers waited nerviously and dated to their breath is an" at bounding box center [517, 292] width 739 height 105
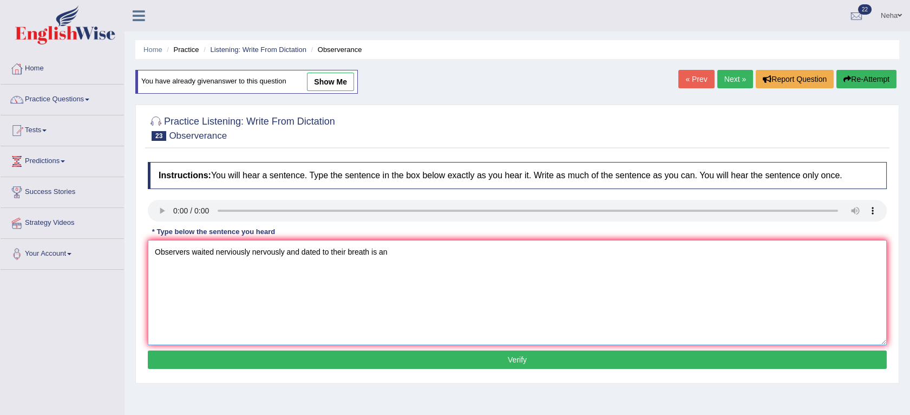
click at [398, 252] on textarea "Observers waited nerviously nervously and dated to their breath is an" at bounding box center [517, 292] width 739 height 105
type textarea "Observers waited nerviously nervously and dated to their breath is an."
click at [354, 355] on button "Verify" at bounding box center [517, 359] width 739 height 18
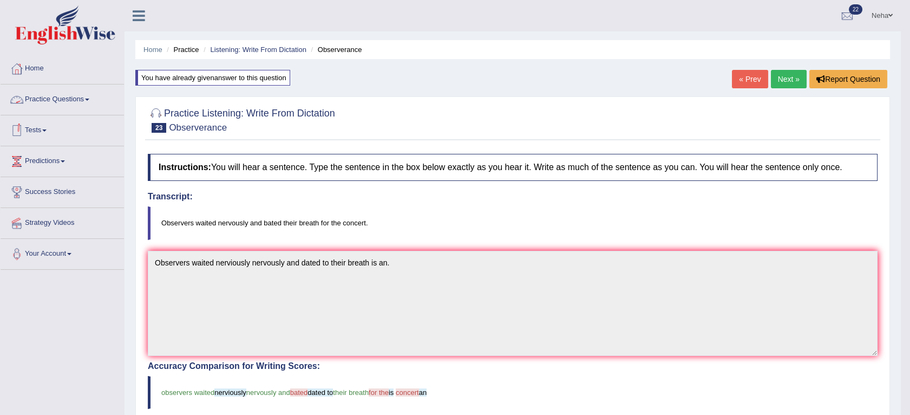
click at [81, 94] on link "Practice Questions" at bounding box center [62, 97] width 123 height 27
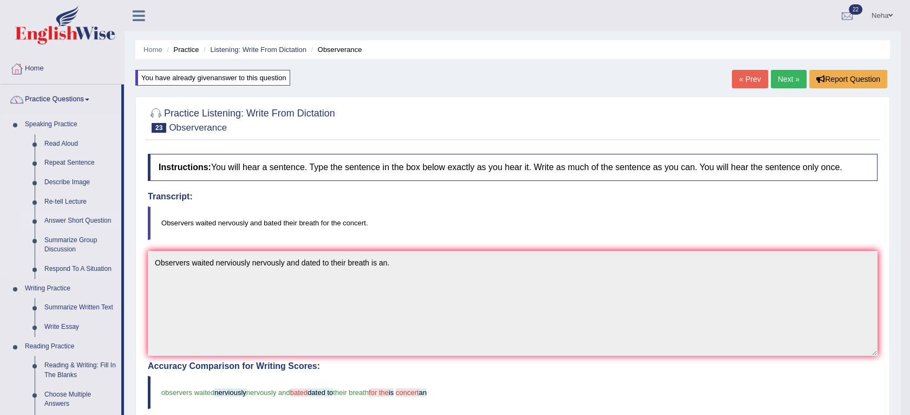
scroll to position [103, 0]
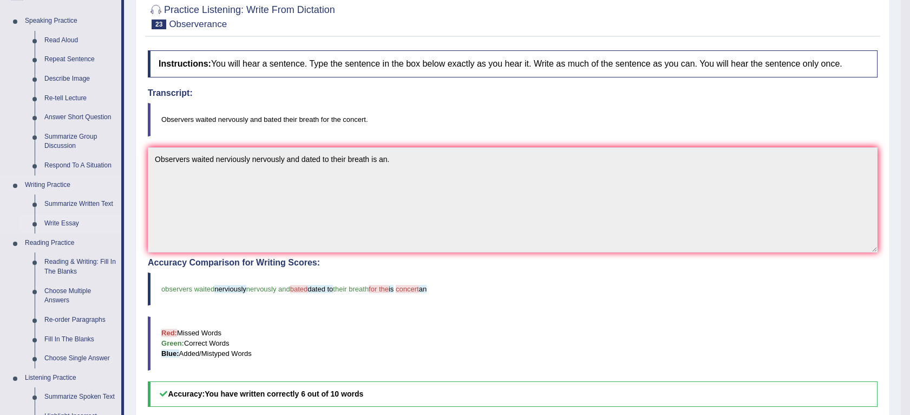
click at [69, 217] on link "Write Essay" at bounding box center [81, 223] width 82 height 19
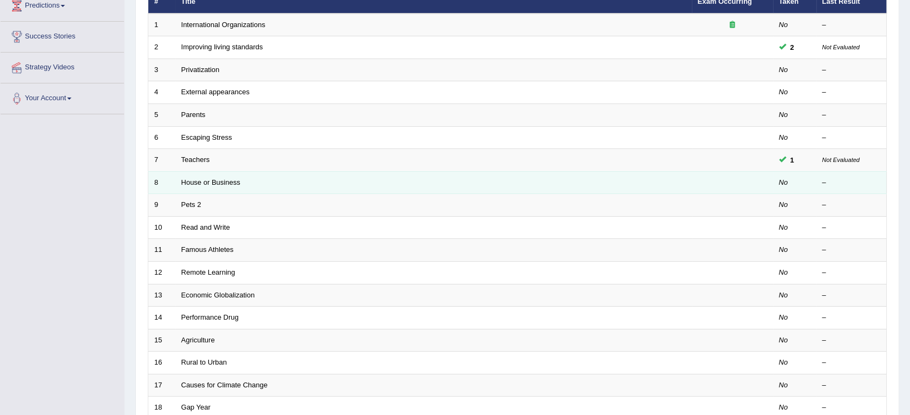
scroll to position [189, 0]
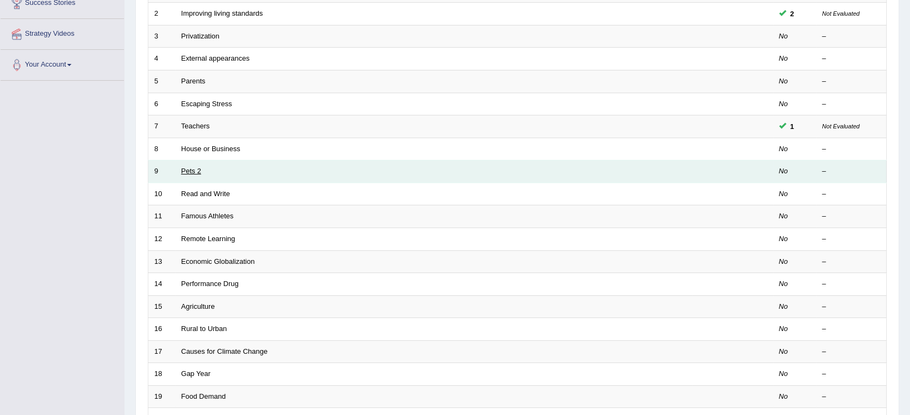
click at [200, 170] on link "Pets 2" at bounding box center [191, 171] width 20 height 8
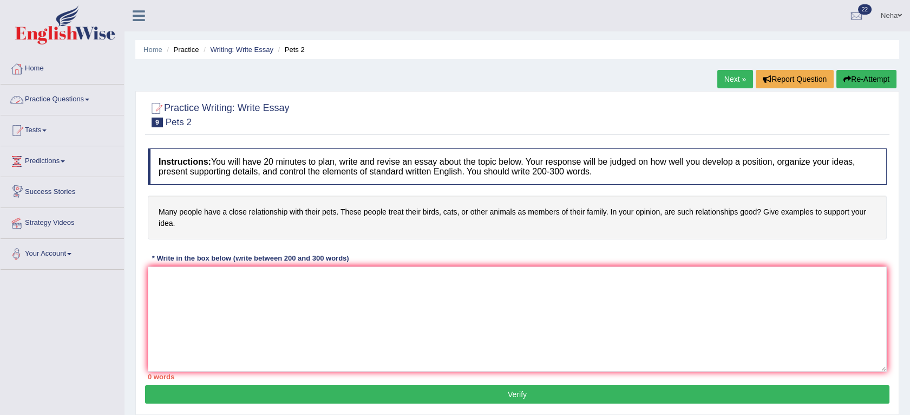
click at [51, 95] on link "Practice Questions" at bounding box center [62, 97] width 123 height 27
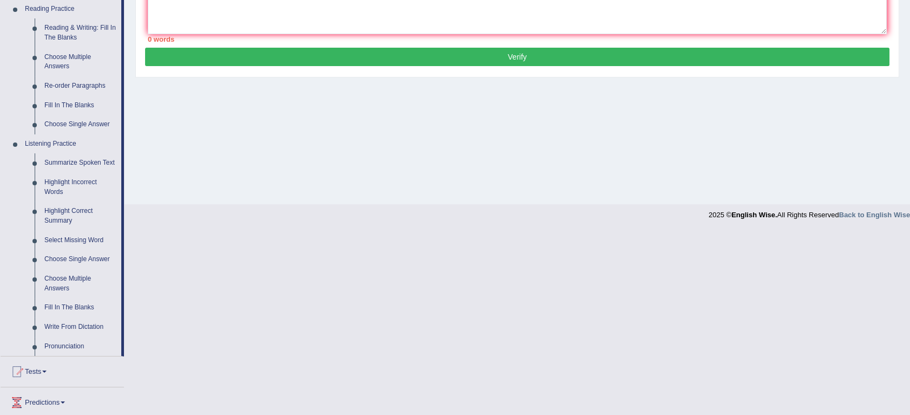
scroll to position [338, 0]
click at [88, 330] on link "Write From Dictation" at bounding box center [81, 326] width 82 height 19
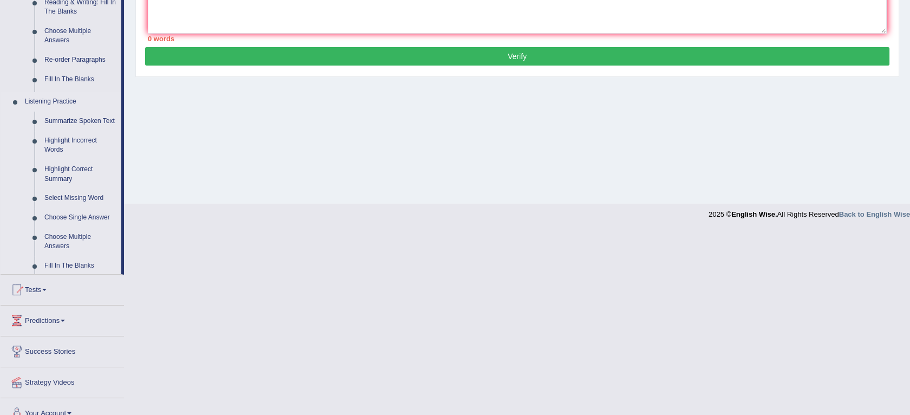
scroll to position [153, 0]
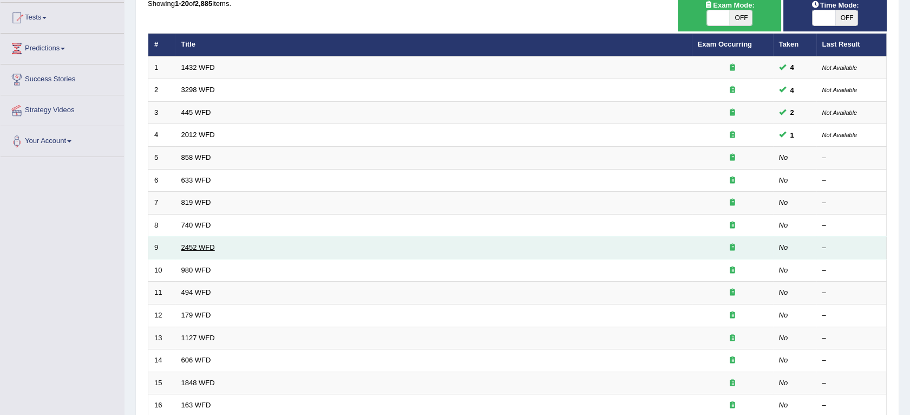
click at [200, 245] on link "2452 WFD" at bounding box center [198, 247] width 34 height 8
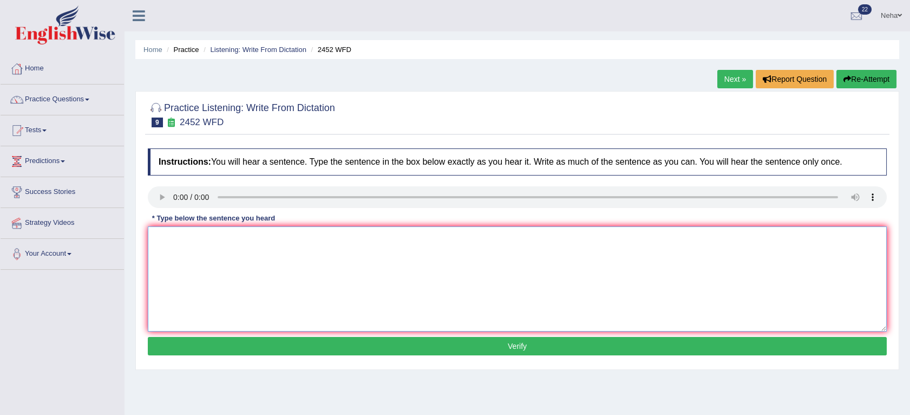
click at [210, 261] on textarea at bounding box center [517, 278] width 739 height 105
click at [190, 248] on textarea at bounding box center [517, 278] width 739 height 105
click at [263, 246] on textarea "It is a debate about a the value about of a knowledge knowladge" at bounding box center [517, 278] width 739 height 105
click at [434, 254] on textarea "It is a debate about a the value values about of a knowledge knowladge" at bounding box center [517, 278] width 739 height 105
click at [168, 239] on textarea "It is a debate about a the value values about of a knowledge knowladge the and …" at bounding box center [517, 278] width 739 height 105
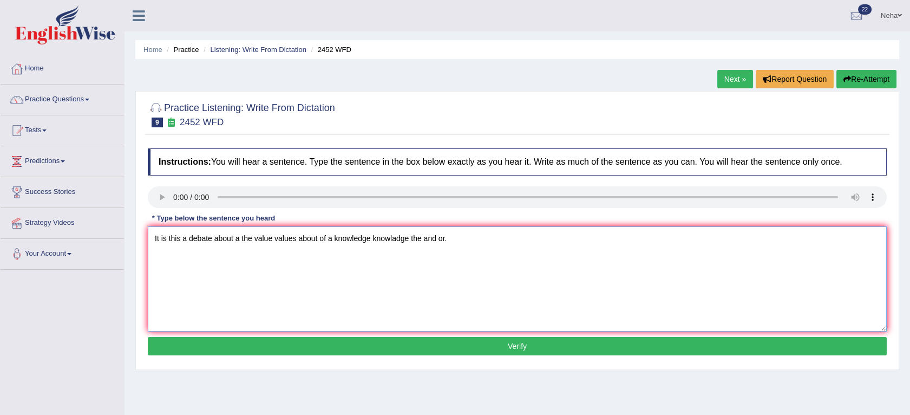
type textarea "It is this a debate about a the value values about of a knowledge knowladge the…"
click at [291, 353] on button "Verify" at bounding box center [517, 346] width 739 height 18
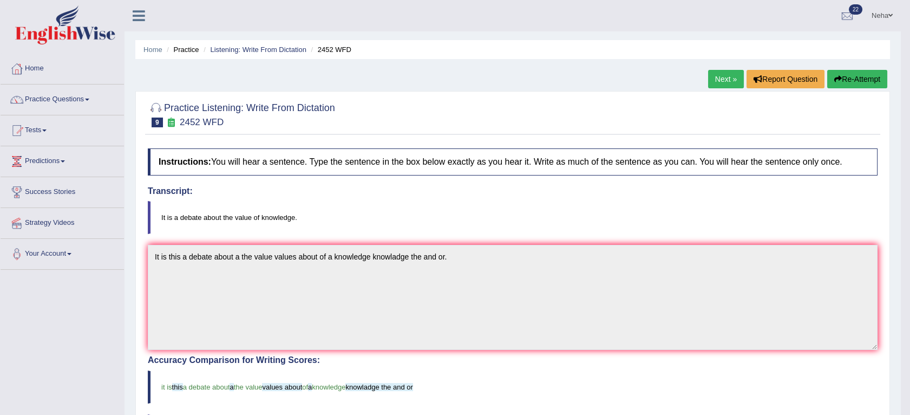
click at [728, 79] on link "Next »" at bounding box center [726, 79] width 36 height 18
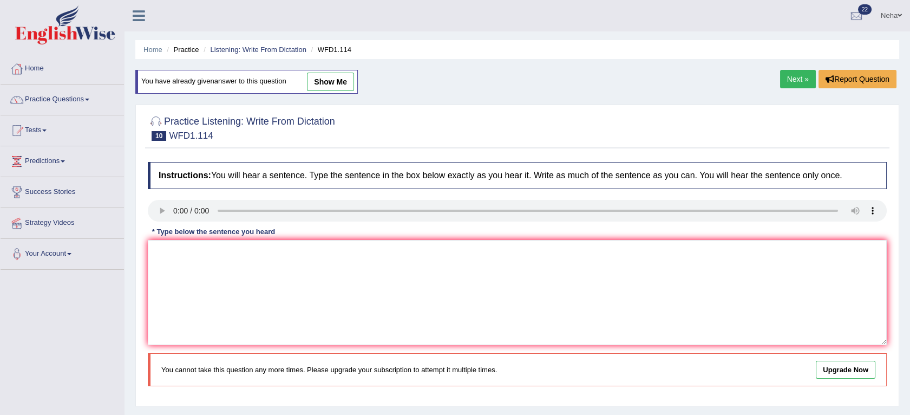
click at [807, 77] on link "Next »" at bounding box center [798, 79] width 36 height 18
click at [63, 99] on link "Practice Questions" at bounding box center [62, 97] width 123 height 27
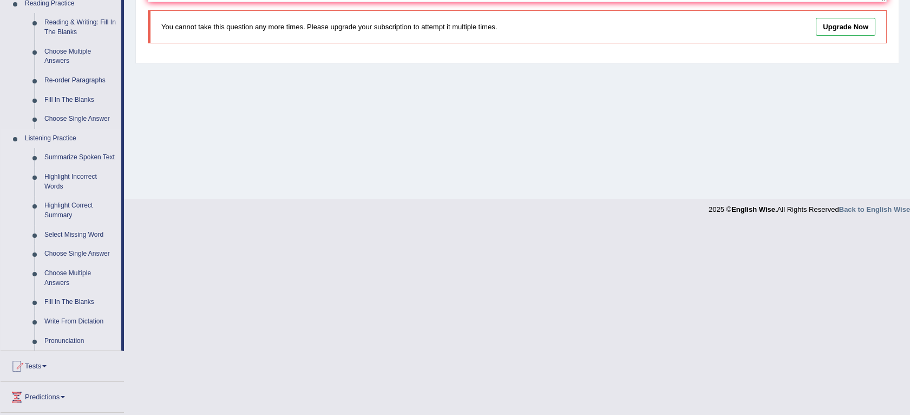
scroll to position [348, 0]
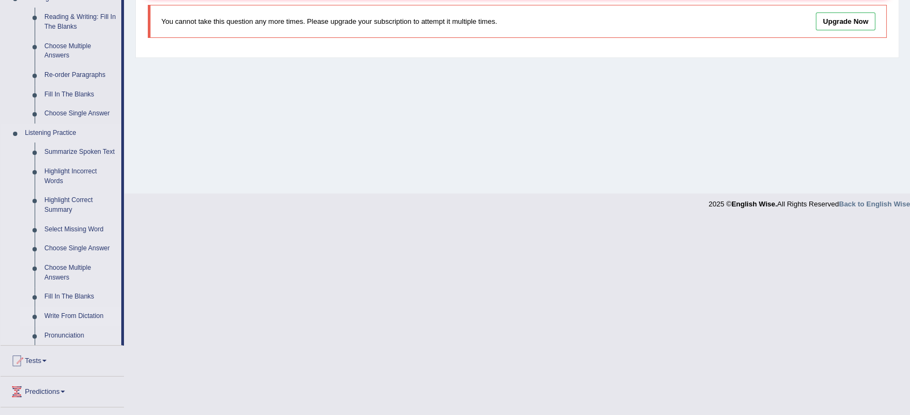
click at [83, 311] on link "Write From Dictation" at bounding box center [81, 315] width 82 height 19
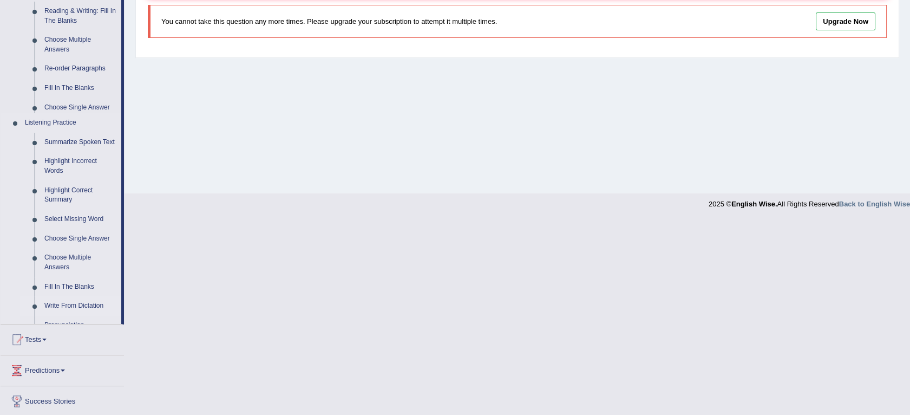
scroll to position [216, 0]
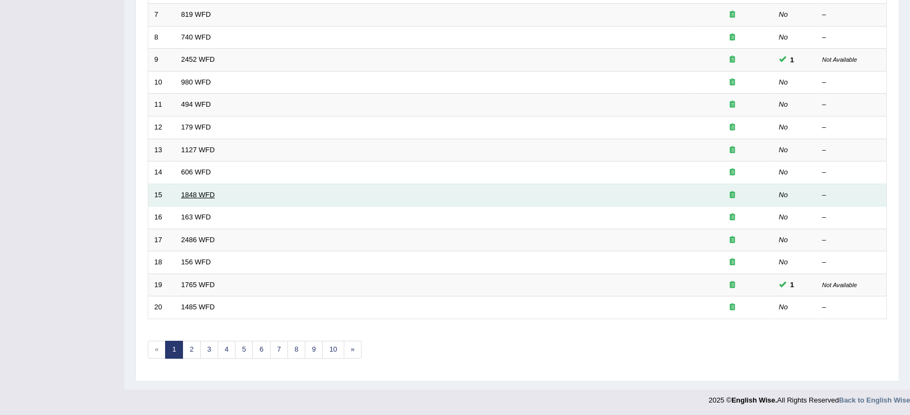
click at [203, 193] on link "1848 WFD" at bounding box center [198, 195] width 34 height 8
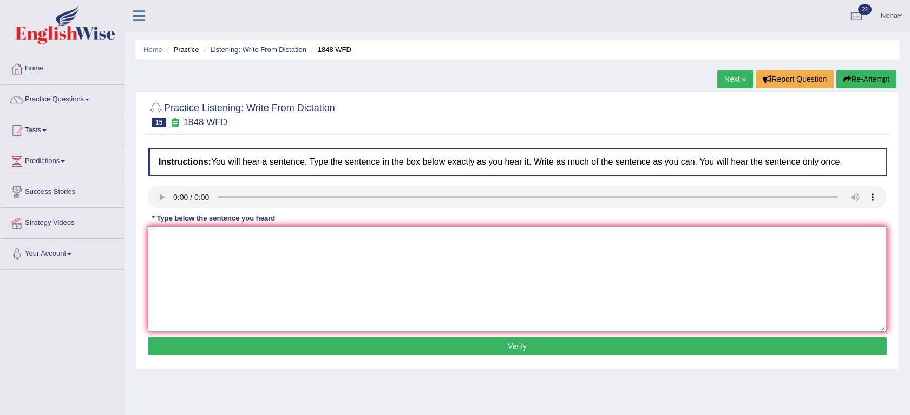
click at [212, 261] on textarea at bounding box center [517, 278] width 739 height 105
type textarea "Student students must present represent a the vaild identification to enroll en…"
click at [453, 342] on button "Verify" at bounding box center [517, 346] width 739 height 18
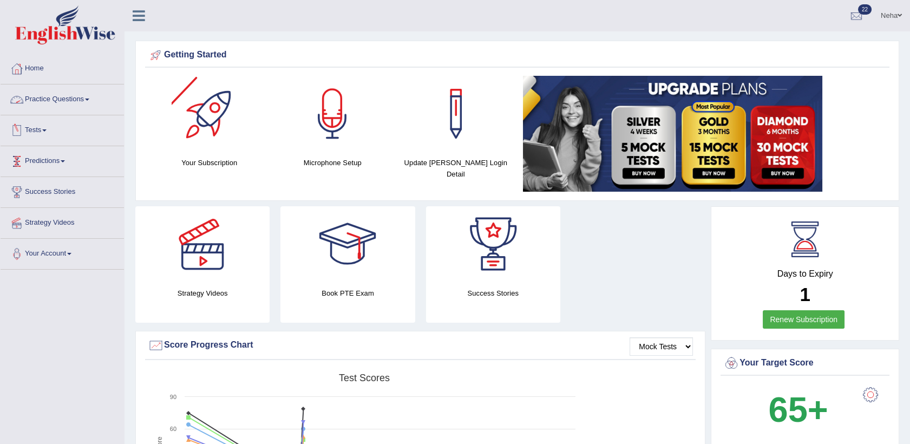
click at [73, 95] on link "Practice Questions" at bounding box center [62, 97] width 123 height 27
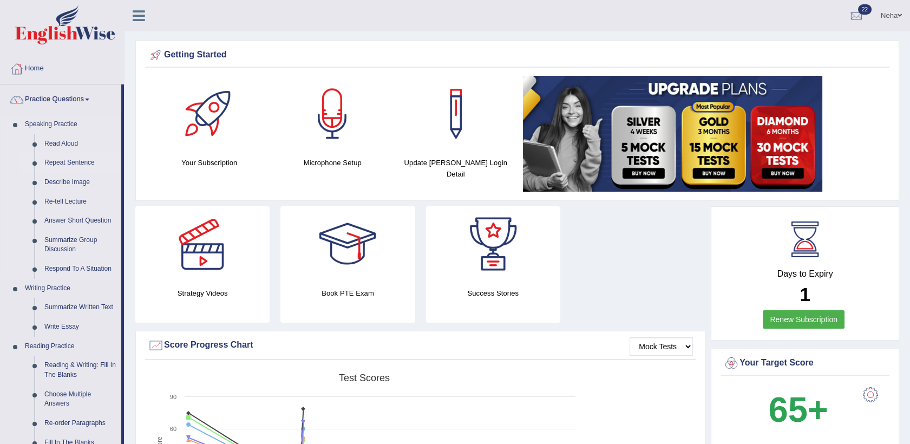
click at [67, 162] on link "Repeat Sentence" at bounding box center [81, 162] width 82 height 19
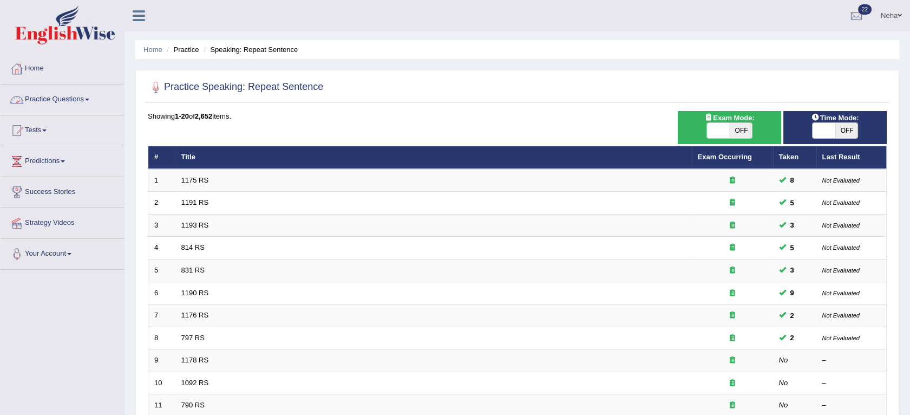
click at [87, 101] on link "Practice Questions" at bounding box center [62, 97] width 123 height 27
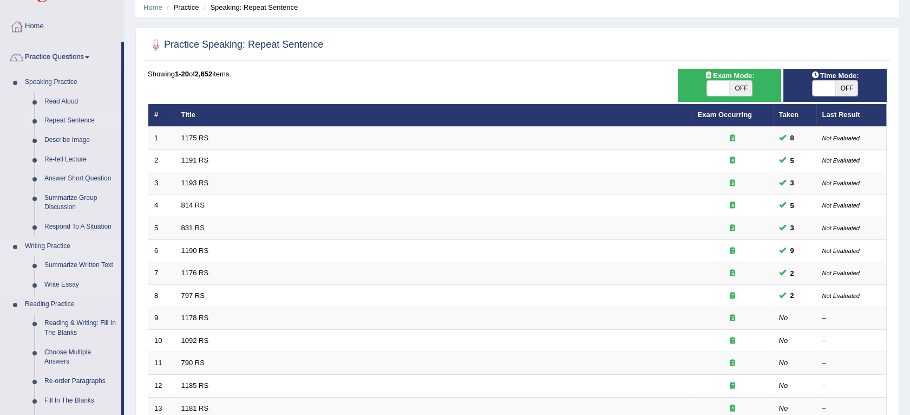
scroll to position [43, 0]
